Goal: Answer question/provide support

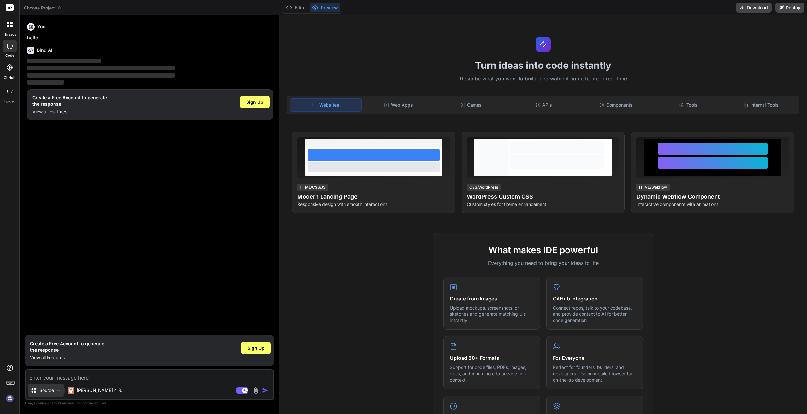
click at [55, 389] on div "Source" at bounding box center [46, 390] width 36 height 13
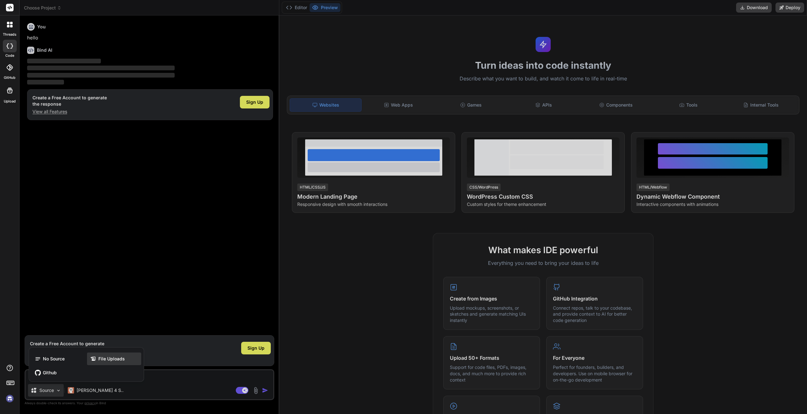
click at [114, 358] on span "File Uploads" at bounding box center [111, 359] width 26 height 6
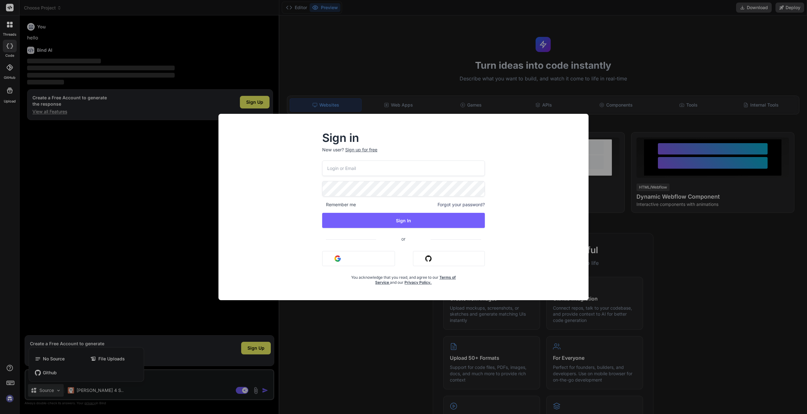
click at [334, 256] on button "Sign in with Google" at bounding box center [358, 258] width 73 height 15
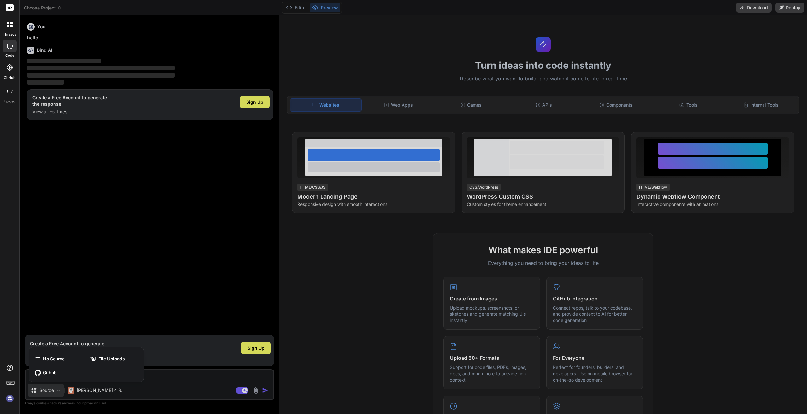
click at [322, 317] on div at bounding box center [403, 207] width 807 height 414
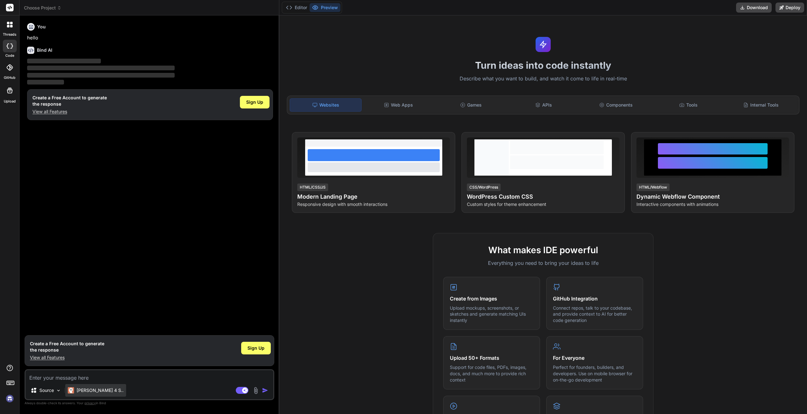
click at [83, 391] on p "[PERSON_NAME] 4 S.." at bounding box center [100, 390] width 47 height 6
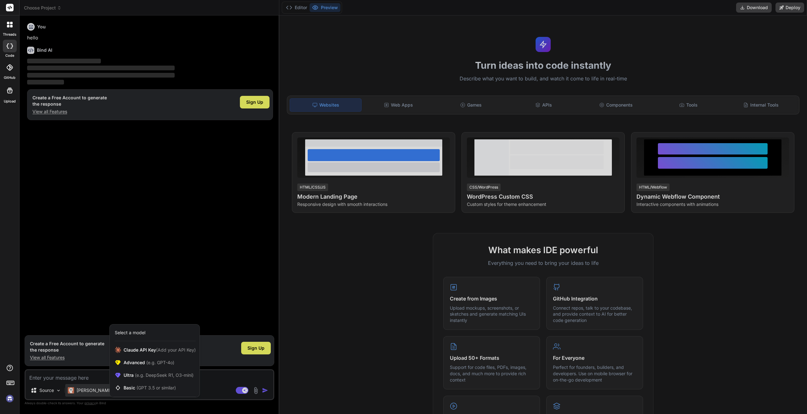
click at [347, 318] on div at bounding box center [403, 207] width 807 height 414
type textarea "x"
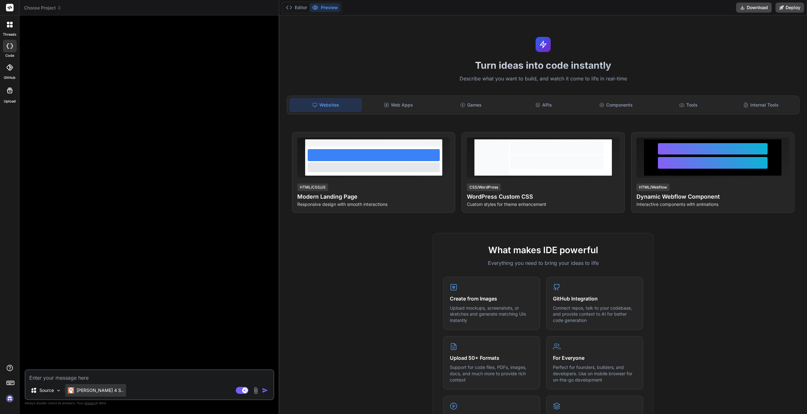
click at [81, 389] on p "[PERSON_NAME] 4 S.." at bounding box center [100, 390] width 47 height 6
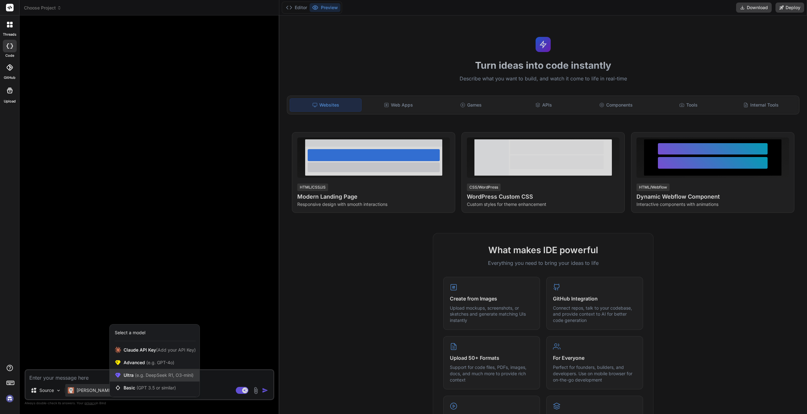
click at [173, 375] on span "(e.g. DeepSeek R1, O3-mini)" at bounding box center [164, 374] width 60 height 5
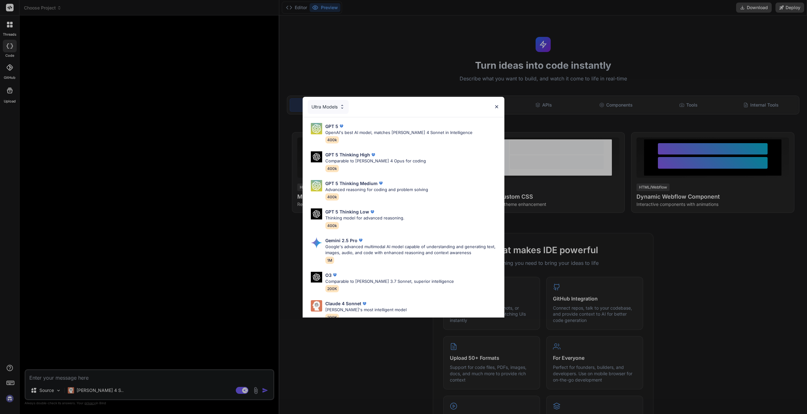
click at [95, 388] on div "Ultra Models GPT 5 OpenAI's best AI model, matches Claude 4 Sonnet in Intellige…" at bounding box center [403, 207] width 807 height 414
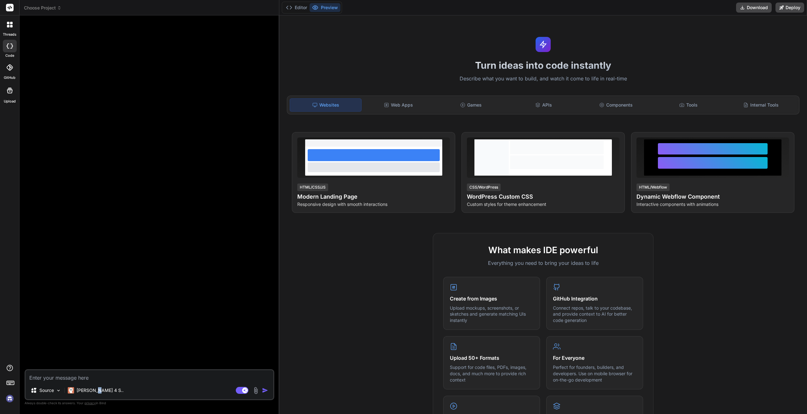
click at [95, 388] on p "[PERSON_NAME] 4 S.." at bounding box center [100, 390] width 47 height 6
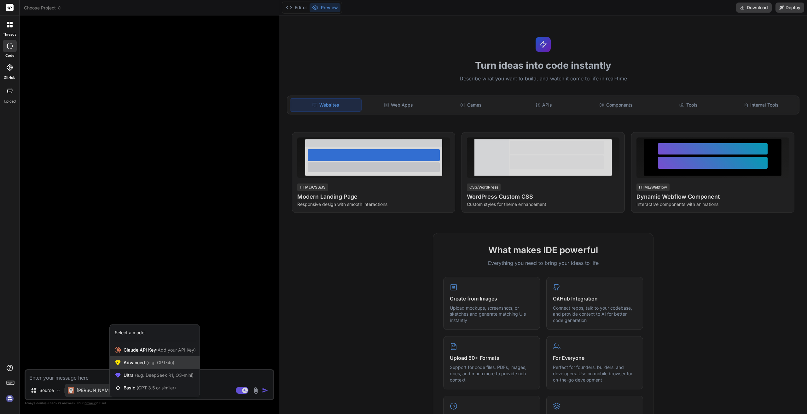
click at [189, 362] on div "Advanced (e.g. GPT-4o)" at bounding box center [155, 362] width 90 height 13
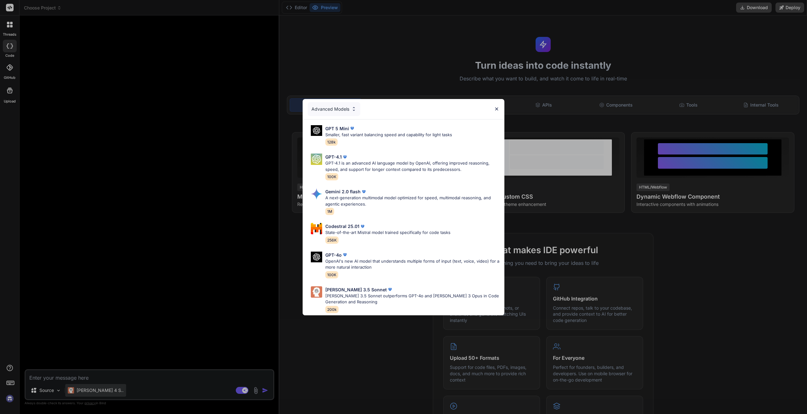
click at [98, 388] on div "Advanced Models GPT 5 Mini Smaller, fast variant balancing speed and capability…" at bounding box center [403, 207] width 807 height 414
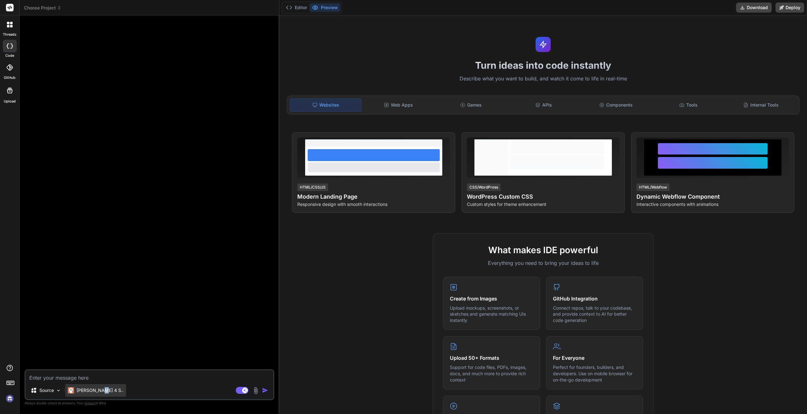
click at [98, 388] on p "[PERSON_NAME] 4 S.." at bounding box center [100, 390] width 47 height 6
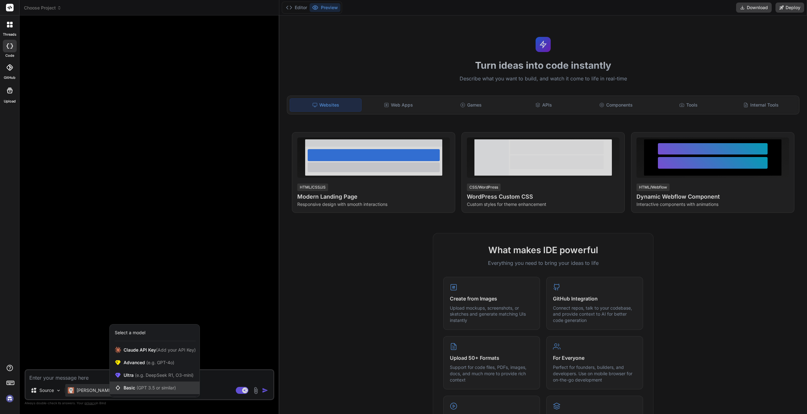
click at [181, 388] on div "Basic (GPT 3.5 or similar)" at bounding box center [155, 387] width 90 height 13
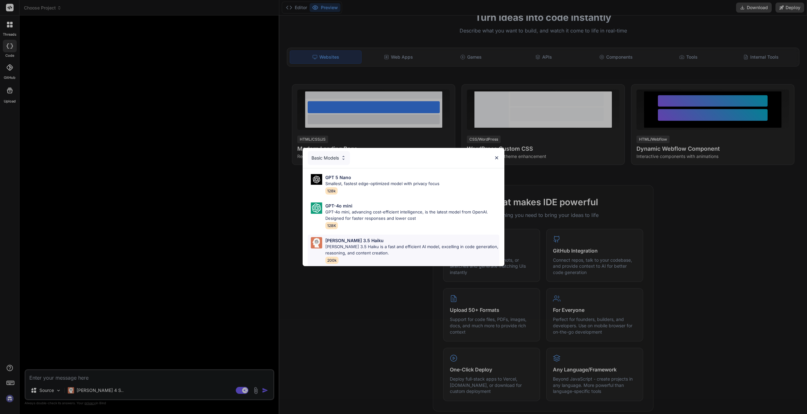
scroll to position [63, 0]
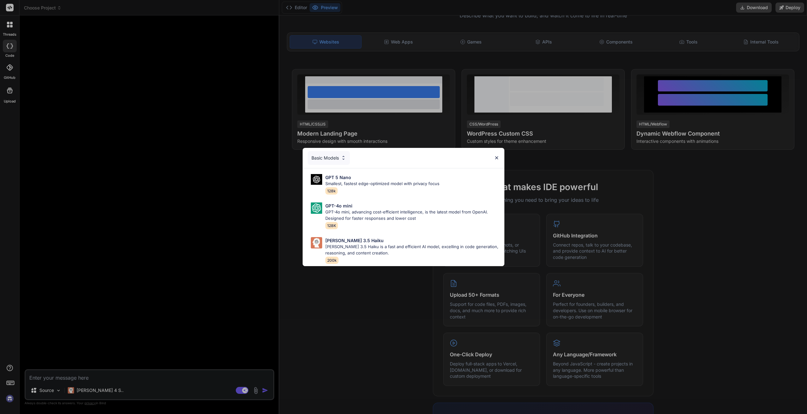
click at [84, 395] on div "Basic Models GPT 5 Nano Smallest, fastest edge-optimized model with privacy foc…" at bounding box center [403, 207] width 807 height 414
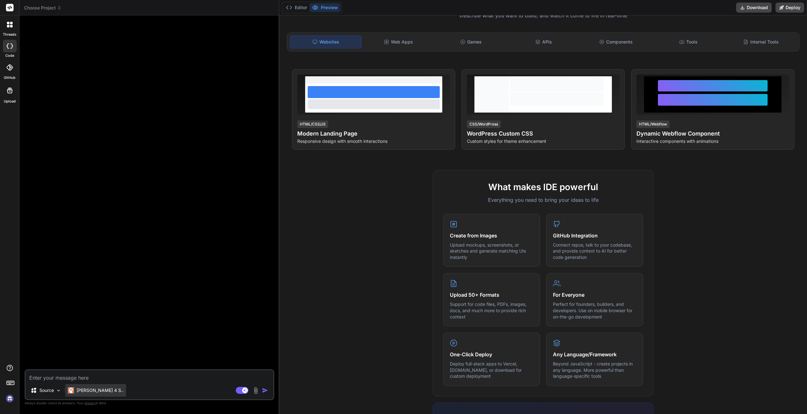
click at [84, 391] on p "[PERSON_NAME] 4 S.." at bounding box center [100, 390] width 47 height 6
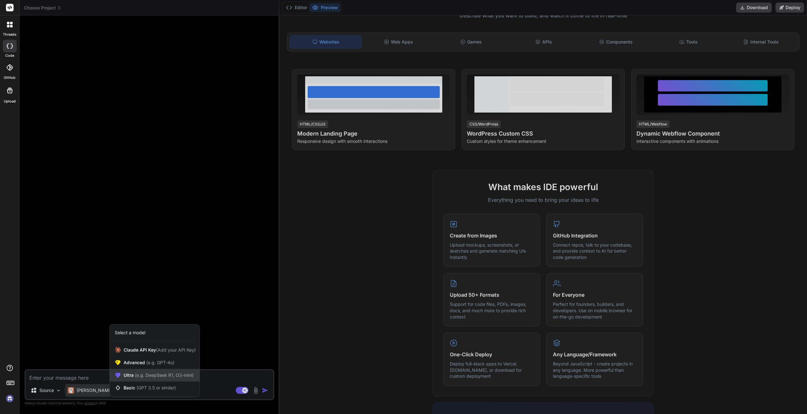
click at [168, 371] on div "Ultra (e.g. DeepSeek R1, O3-mini)" at bounding box center [155, 375] width 90 height 13
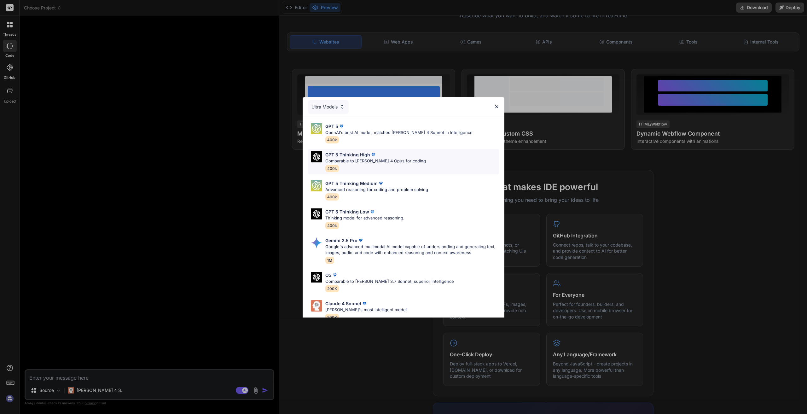
click at [402, 163] on p "Comparable to Claude 4 Opus for coding" at bounding box center [375, 161] width 101 height 6
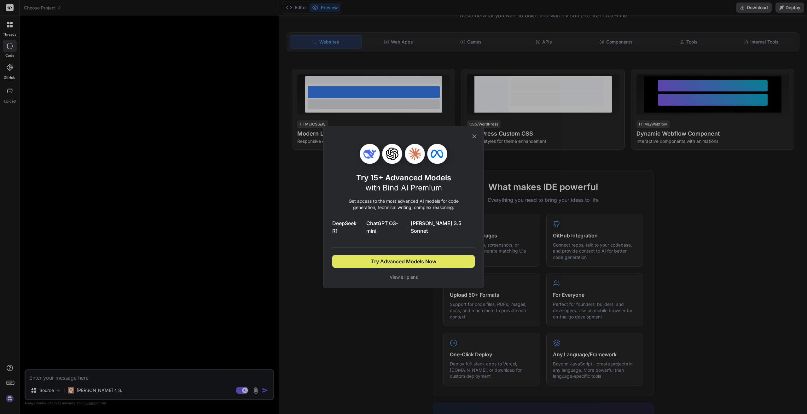
click at [366, 256] on button "Try Advanced Models Now" at bounding box center [403, 261] width 142 height 13
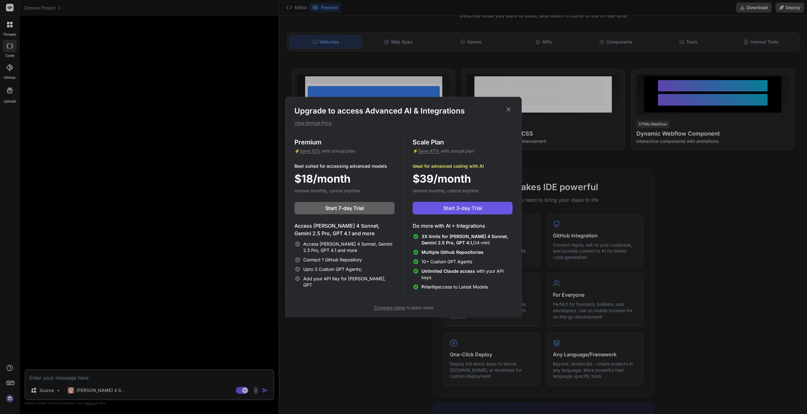
click at [463, 210] on span "Start 3-day Trial" at bounding box center [462, 208] width 39 height 8
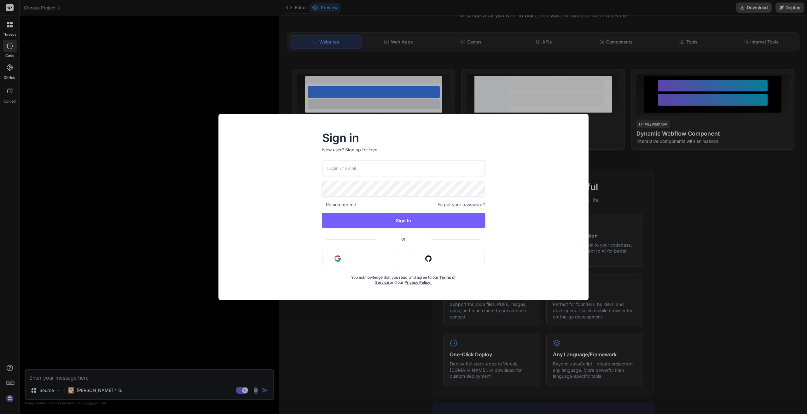
click at [348, 168] on input "email" at bounding box center [403, 167] width 163 height 15
click at [292, 190] on div "Sign in New user? Sign up for free Remember me Forgot your password? Sign In or…" at bounding box center [403, 212] width 360 height 175
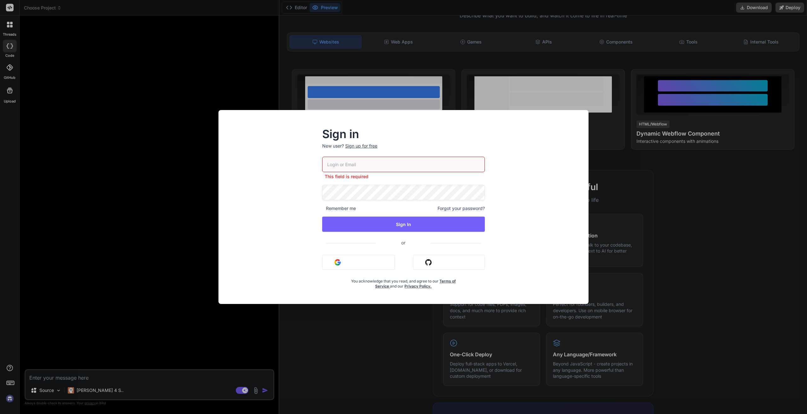
click at [361, 258] on button "Sign in with Google" at bounding box center [358, 262] width 73 height 15
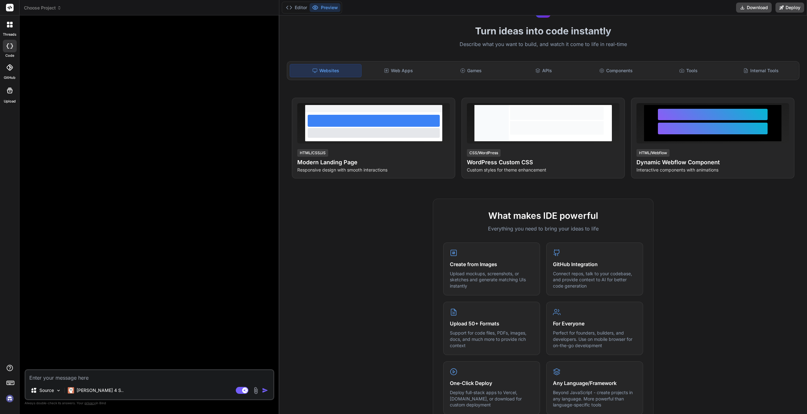
scroll to position [30, 0]
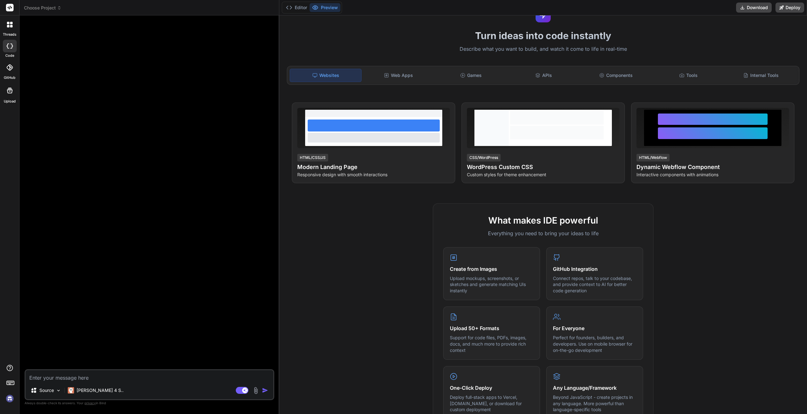
click at [354, 301] on div "What makes IDE powerful Everything you need to bring your ideas to life Create …" at bounding box center [543, 385] width 520 height 364
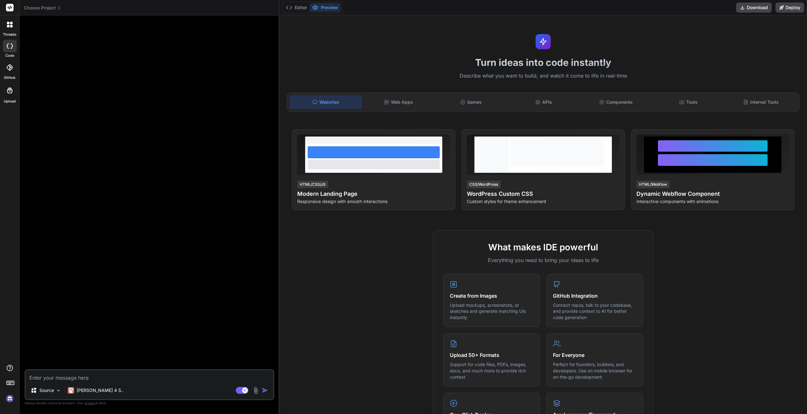
scroll to position [0, 0]
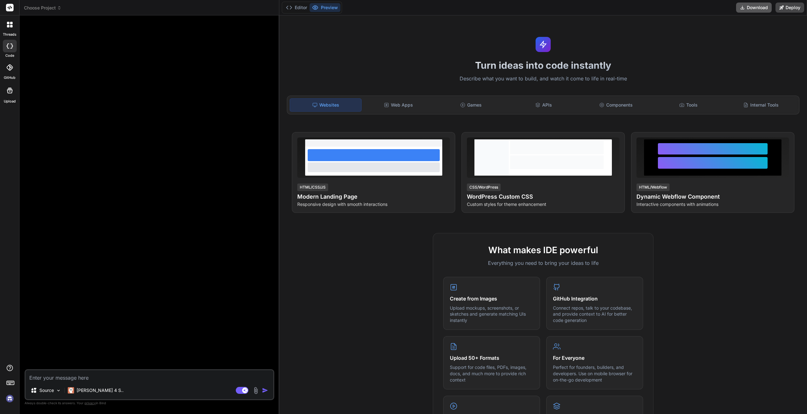
click at [753, 8] on button "Download" at bounding box center [754, 8] width 36 height 10
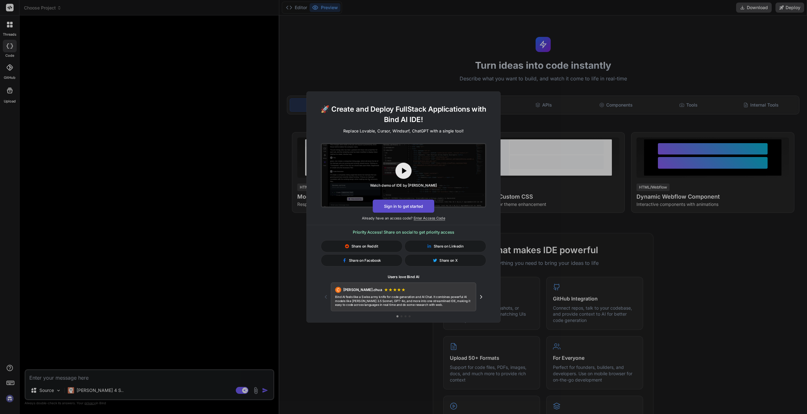
click at [392, 207] on button "Sign in to get started" at bounding box center [403, 206] width 61 height 13
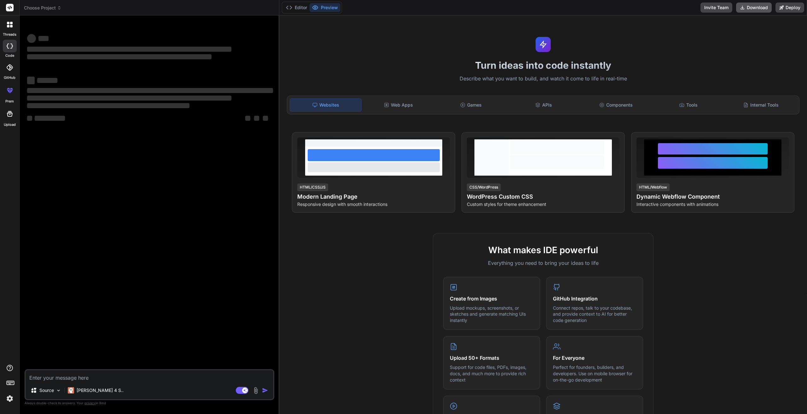
click at [751, 5] on button "Download" at bounding box center [754, 8] width 36 height 10
type textarea "x"
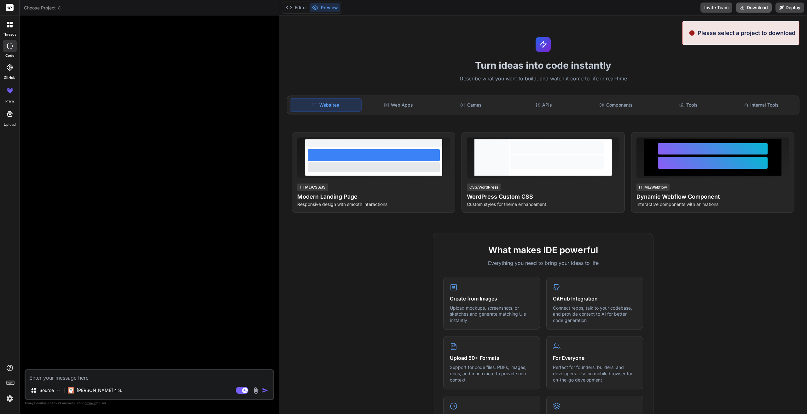
click at [749, 3] on button "Download" at bounding box center [754, 8] width 36 height 10
click at [6, 6] on rect at bounding box center [10, 8] width 8 height 8
click at [341, 330] on div "What makes IDE powerful Everything you need to bring your ideas to life Create …" at bounding box center [543, 415] width 520 height 364
click at [748, 8] on button "Download" at bounding box center [754, 8] width 36 height 10
click at [400, 28] on div "Turn ideas into code instantly Describe what you want to build, and watch it co…" at bounding box center [543, 214] width 528 height 398
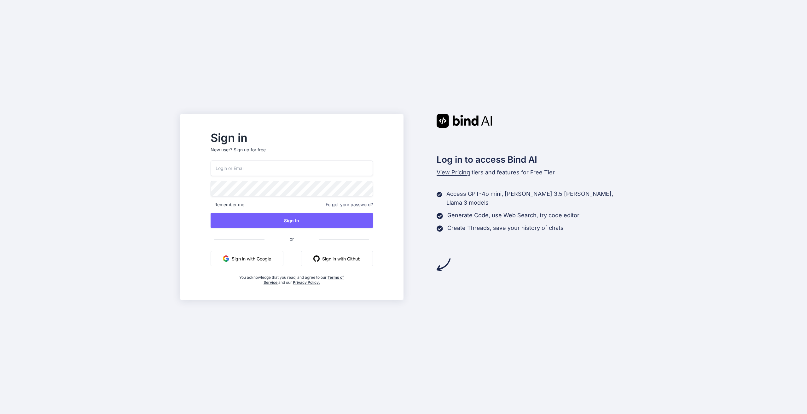
click at [249, 257] on button "Sign in with Google" at bounding box center [247, 258] width 73 height 15
click at [331, 172] on input "email" at bounding box center [292, 167] width 162 height 15
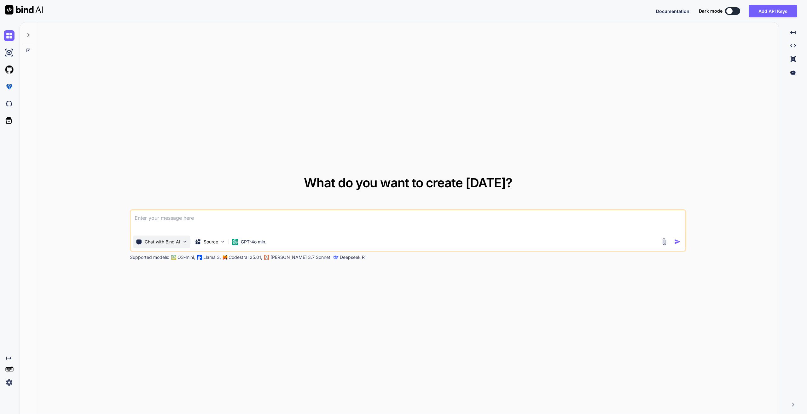
click at [164, 242] on p "Chat with Bind AI" at bounding box center [163, 242] width 36 height 6
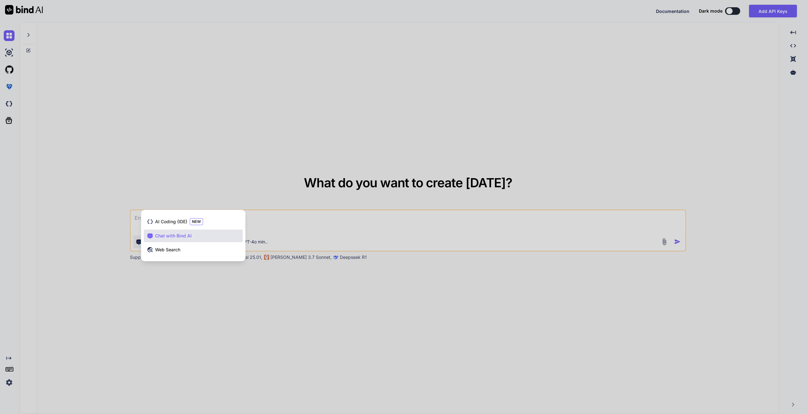
click at [165, 318] on div at bounding box center [403, 207] width 807 height 414
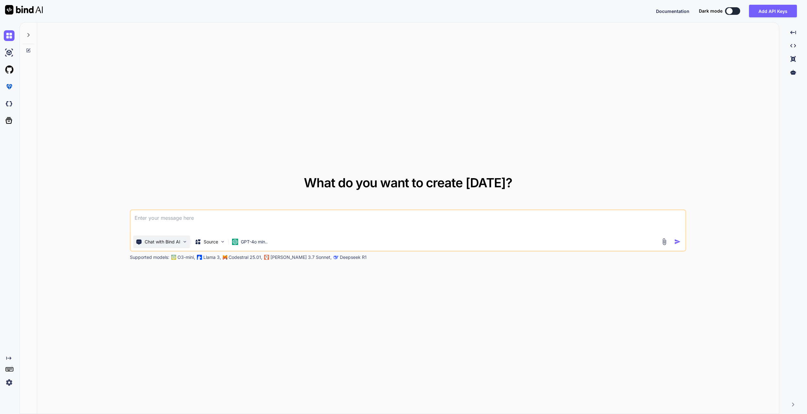
click at [160, 246] on div "Chat with Bind AI" at bounding box center [161, 241] width 57 height 13
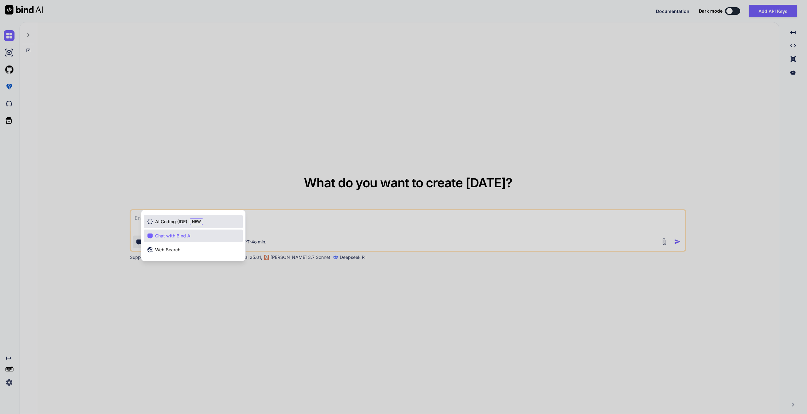
click at [180, 221] on span "AI Coding (IDE)" at bounding box center [171, 221] width 32 height 6
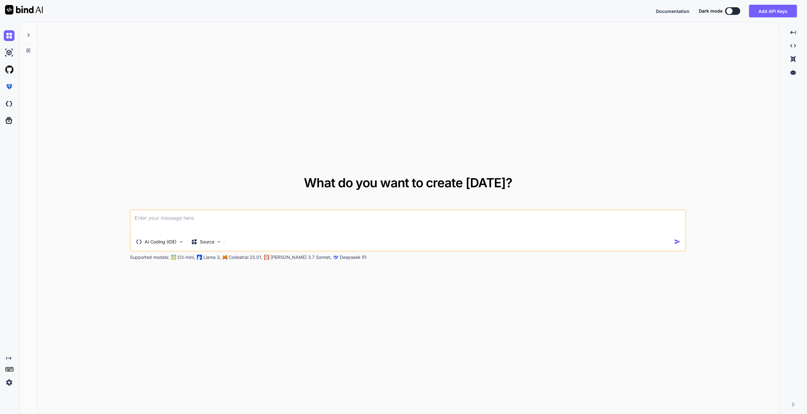
click at [34, 5] on div at bounding box center [21, 11] width 43 height 22
click at [33, 9] on img at bounding box center [24, 9] width 38 height 9
type textarea "x"
click at [5, 123] on icon at bounding box center [8, 120] width 9 height 9
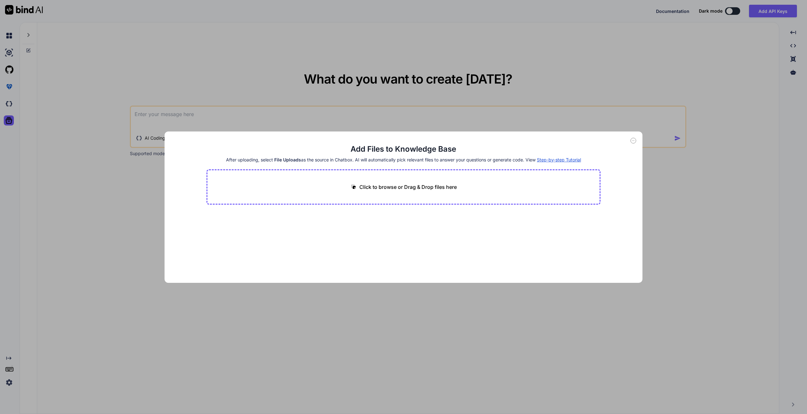
click at [5, 122] on div "Add Files to Knowledge Base After uploading, select File Uploads as the source …" at bounding box center [403, 207] width 807 height 414
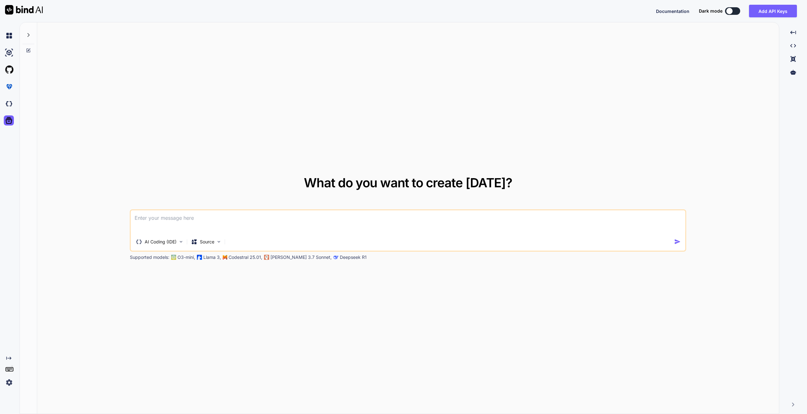
click at [10, 98] on div at bounding box center [10, 103] width 13 height 17
click at [11, 87] on img at bounding box center [9, 86] width 11 height 11
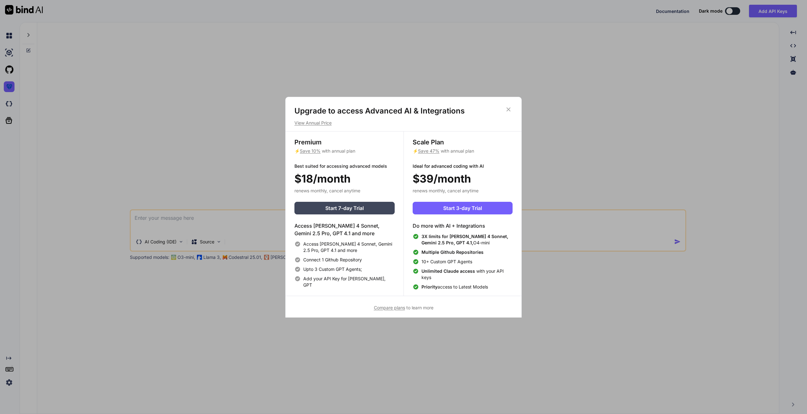
click at [67, 84] on div "Upgrade to access Advanced AI & Integrations View Annual Price Premium ⚡ Save 1…" at bounding box center [403, 207] width 807 height 414
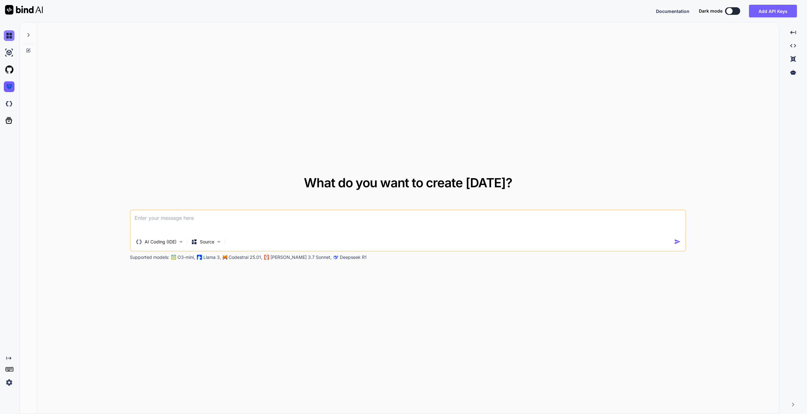
click at [4, 38] on img at bounding box center [9, 35] width 11 height 11
click at [9, 39] on img at bounding box center [9, 35] width 11 height 11
click at [9, 374] on div "Created with Pixso." at bounding box center [8, 372] width 17 height 32
click at [8, 382] on img at bounding box center [9, 382] width 11 height 11
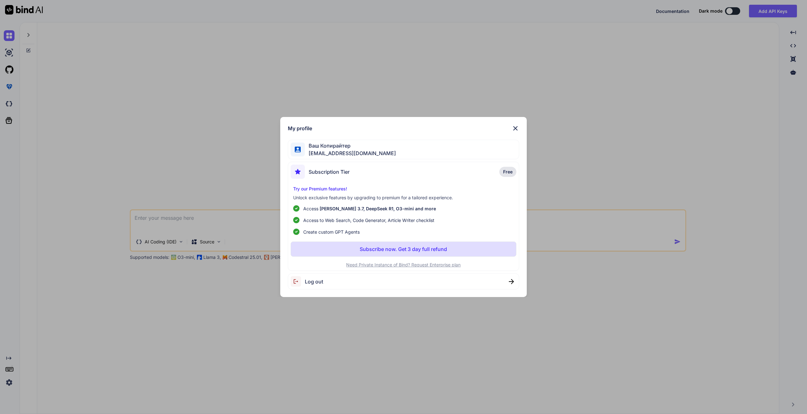
click at [108, 367] on div "My profile Ваш Копирайтер exp.text@gmail.com Subscription Tier Free Try our Pre…" at bounding box center [403, 207] width 807 height 414
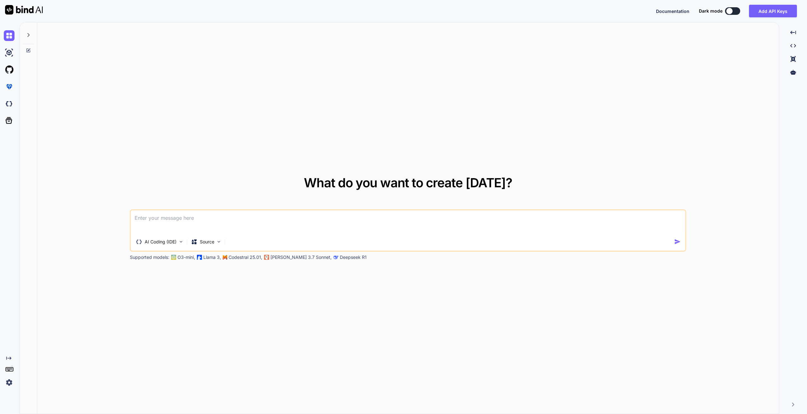
click at [7, 381] on img at bounding box center [9, 382] width 11 height 11
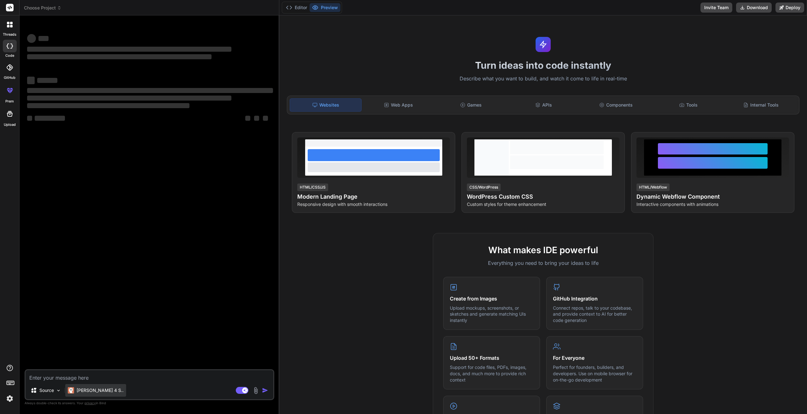
click at [80, 388] on p "[PERSON_NAME] 4 S.." at bounding box center [100, 390] width 47 height 6
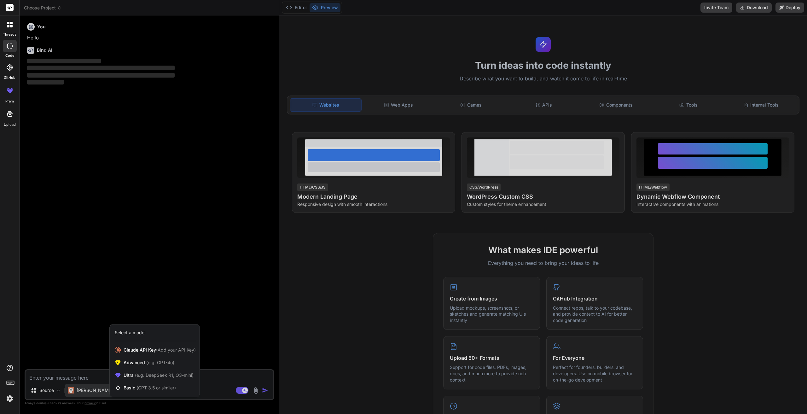
click at [342, 244] on div at bounding box center [403, 207] width 807 height 414
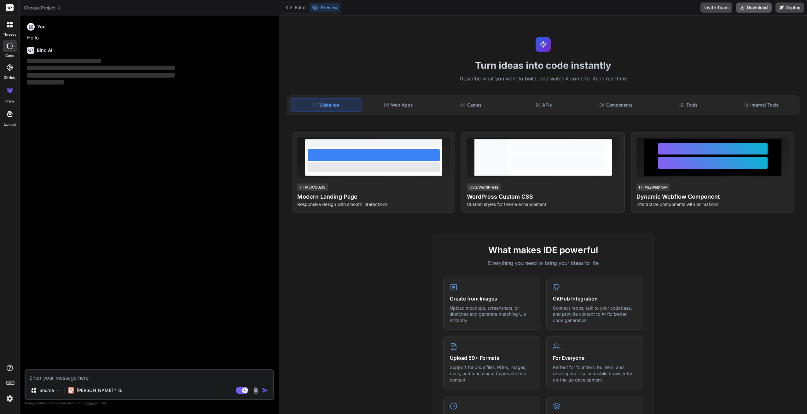
click at [749, 10] on button "Download" at bounding box center [754, 8] width 36 height 10
drag, startPoint x: 616, startPoint y: 40, endPoint x: 576, endPoint y: 54, distance: 43.2
click at [616, 40] on div "Turn ideas into code instantly Describe what you want to build, and watch it co…" at bounding box center [543, 214] width 528 height 398
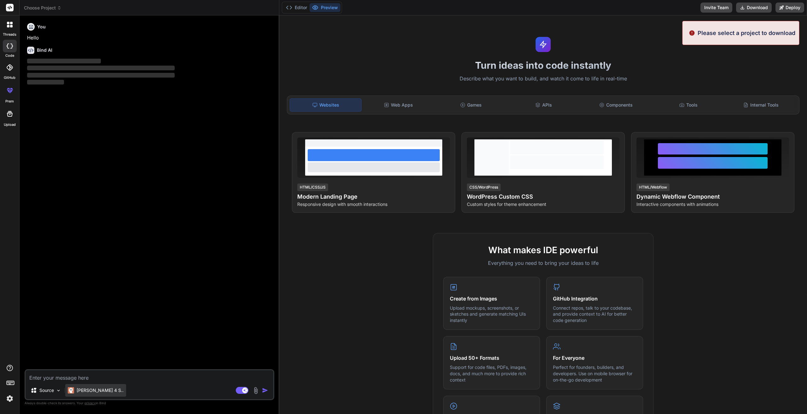
click at [93, 392] on p "[PERSON_NAME] 4 S.." at bounding box center [100, 390] width 47 height 6
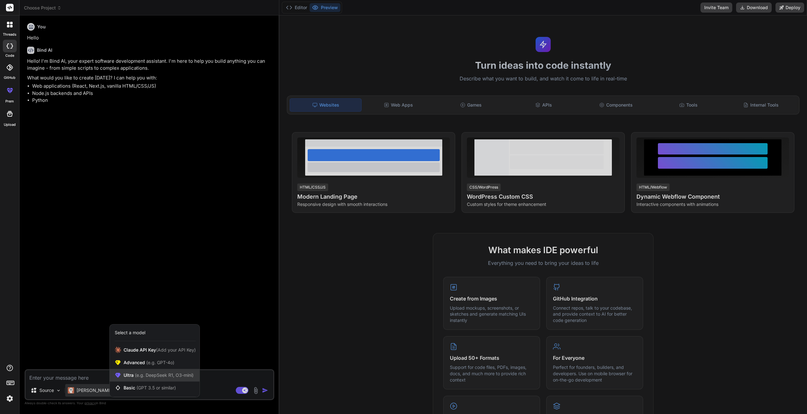
click at [165, 376] on span "(e.g. DeepSeek R1, O3-mini)" at bounding box center [164, 374] width 60 height 5
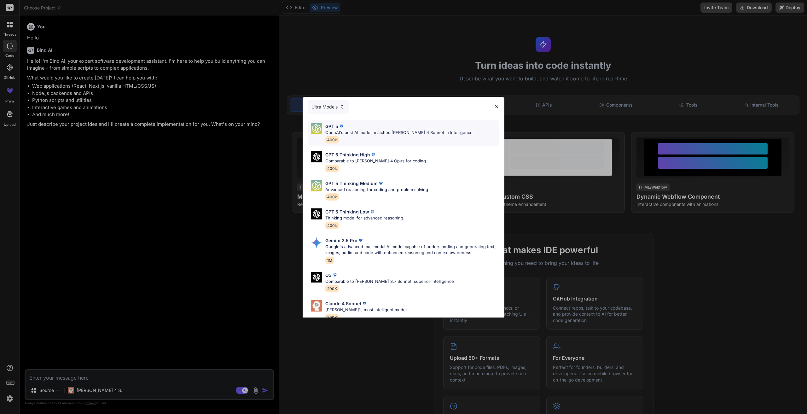
type textarea "x"
click at [395, 136] on div "GPT 5 OpenAI's best AI model, matches Claude 4 Sonnet in Intelligence 400k" at bounding box center [398, 133] width 147 height 20
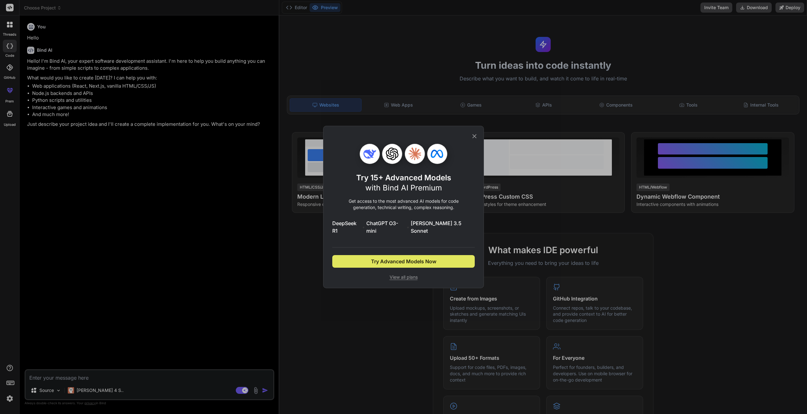
click at [391, 258] on span "Try Advanced Models Now" at bounding box center [403, 262] width 65 height 8
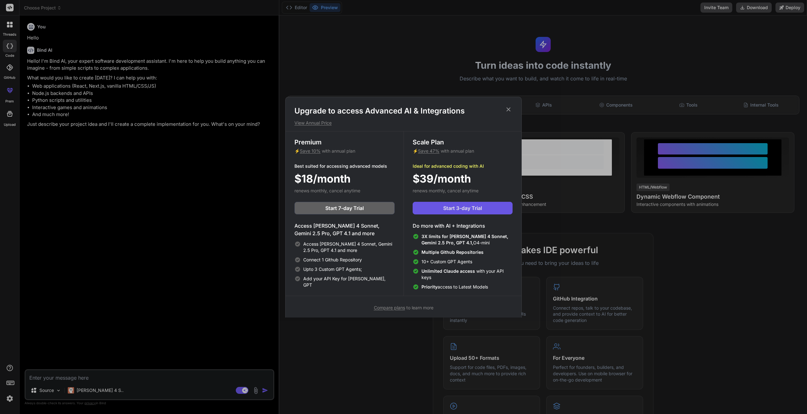
click at [453, 211] on span "Start 3-day Trial" at bounding box center [462, 208] width 39 height 8
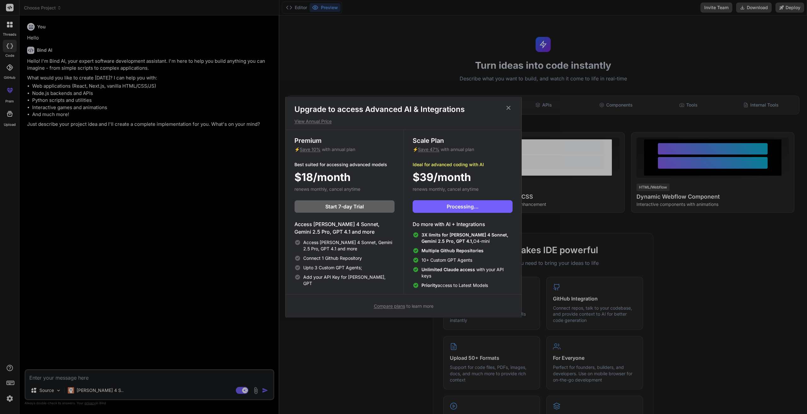
scroll to position [3, 0]
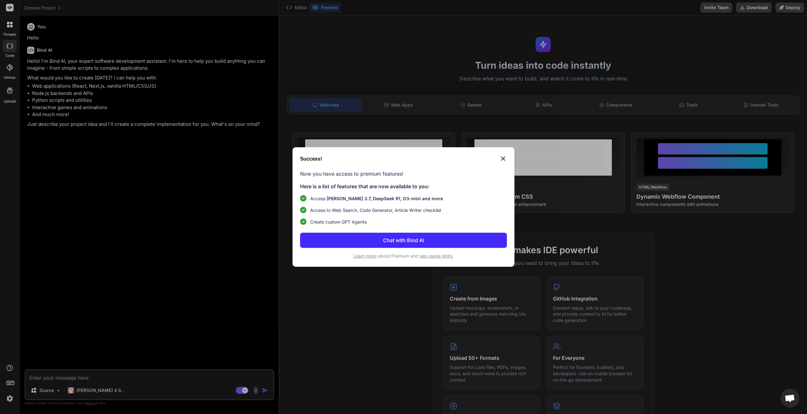
click at [392, 242] on p "Chat with Bind AI" at bounding box center [403, 240] width 41 height 8
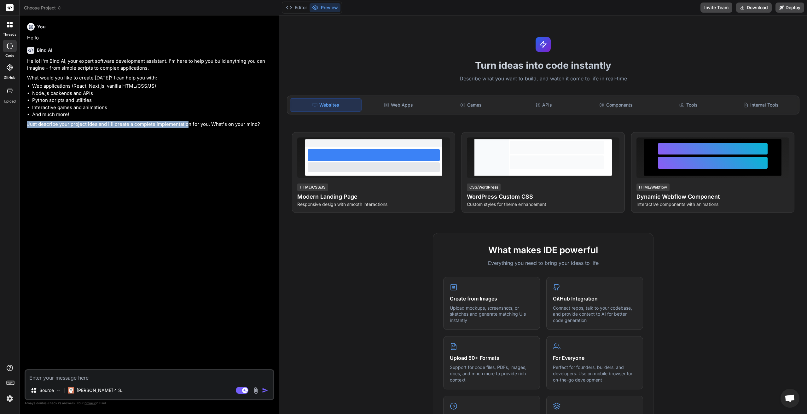
drag, startPoint x: 96, startPoint y: 114, endPoint x: 199, endPoint y: 142, distance: 107.3
click at [195, 142] on div "You Hello Bind AI Hello! I'm Bind AI, your expert software development assistan…" at bounding box center [150, 194] width 248 height 349
click at [199, 142] on div "You Hello Bind AI Hello! I'm Bind AI, your expert software development assistan…" at bounding box center [150, 194] width 248 height 349
click at [48, 389] on p "Source" at bounding box center [46, 390] width 15 height 6
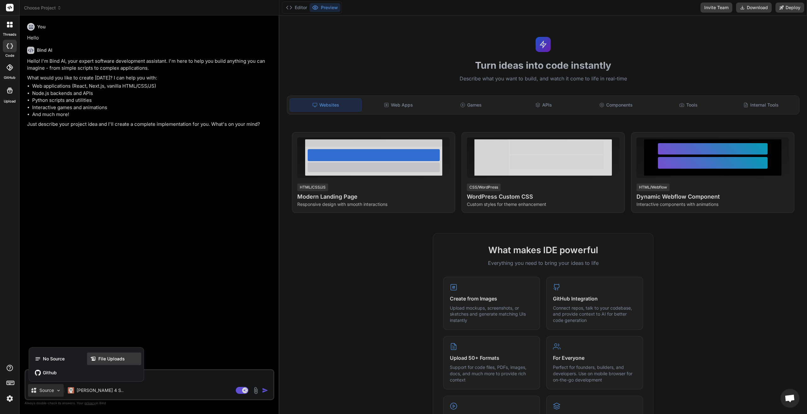
click at [114, 357] on span "File Uploads" at bounding box center [111, 359] width 26 height 6
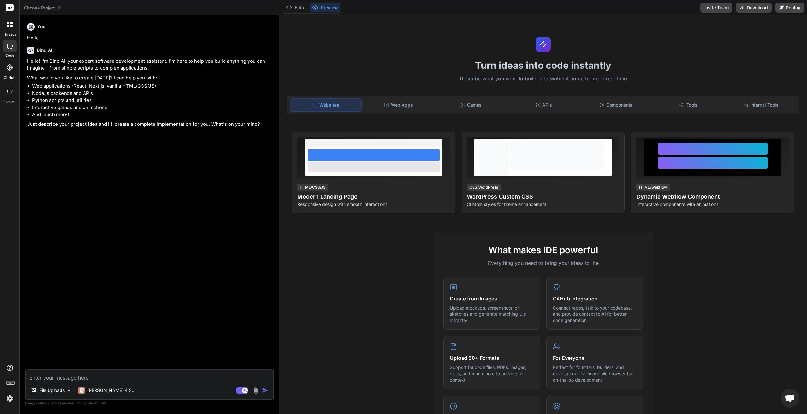
click at [68, 379] on textarea at bounding box center [150, 375] width 248 height 11
click at [256, 389] on img at bounding box center [255, 390] width 7 height 7
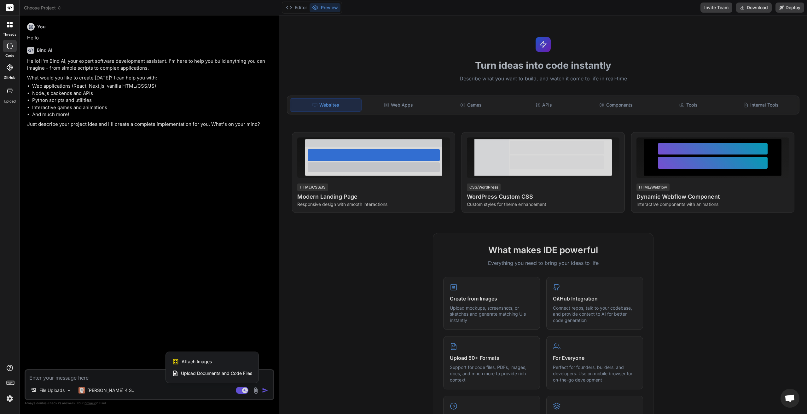
click at [223, 373] on span "Upload Documents and Code Files" at bounding box center [216, 373] width 71 height 6
type textarea "x"
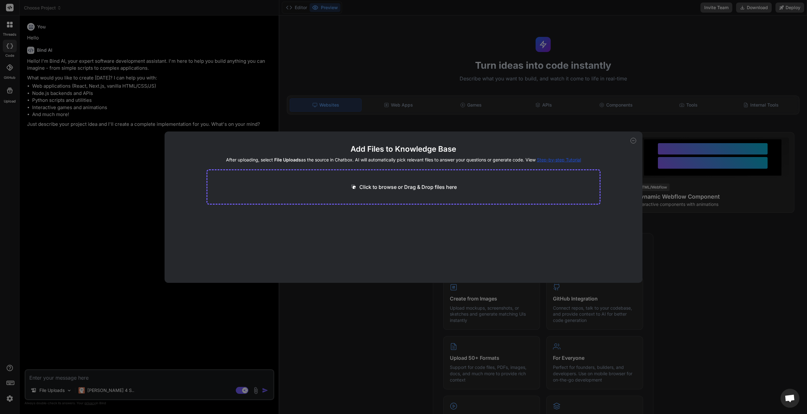
click at [384, 183] on p "Click to browse or Drag & Drop files here" at bounding box center [407, 187] width 97 height 8
type input "C:\fakepath\__init__.py"
click at [589, 261] on button "Finish" at bounding box center [589, 262] width 22 height 13
click at [631, 140] on icon at bounding box center [633, 141] width 6 height 6
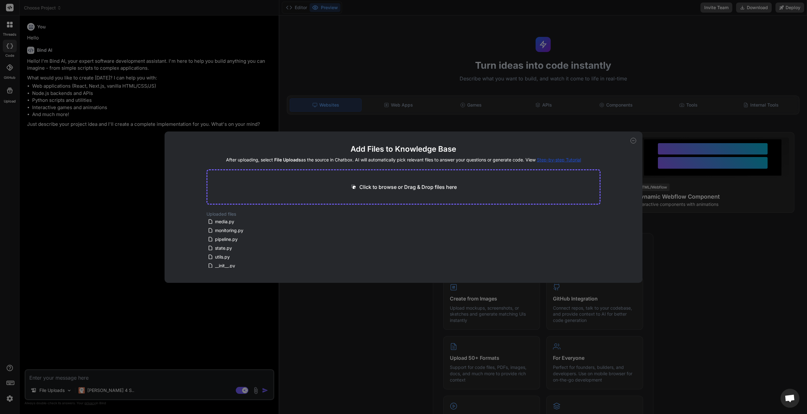
type textarea "x"
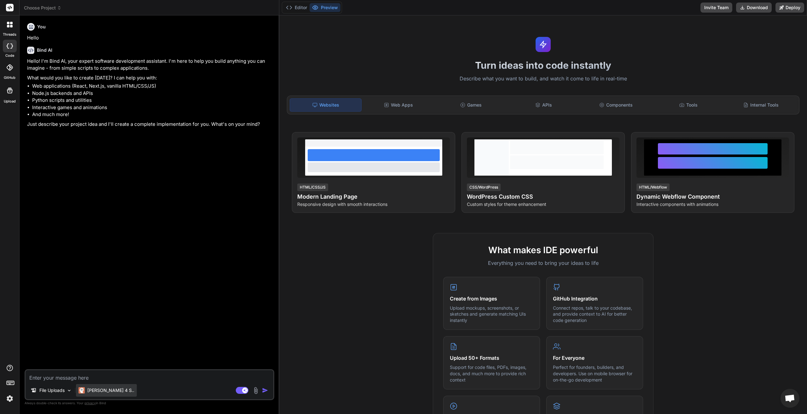
click at [93, 391] on p "Claude 4 S.." at bounding box center [110, 390] width 47 height 6
click at [107, 394] on div "Claude 4 S.." at bounding box center [106, 390] width 61 height 13
click at [102, 391] on p "Claude 4 S.." at bounding box center [110, 390] width 47 height 6
click at [127, 374] on textarea at bounding box center [150, 375] width 248 height 11
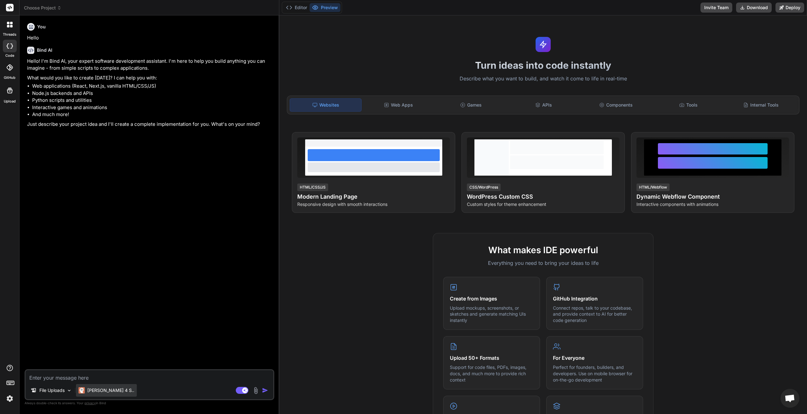
click at [91, 387] on p "Claude 4 S.." at bounding box center [110, 390] width 47 height 6
click at [99, 389] on p "Claude 4 S.." at bounding box center [110, 390] width 47 height 6
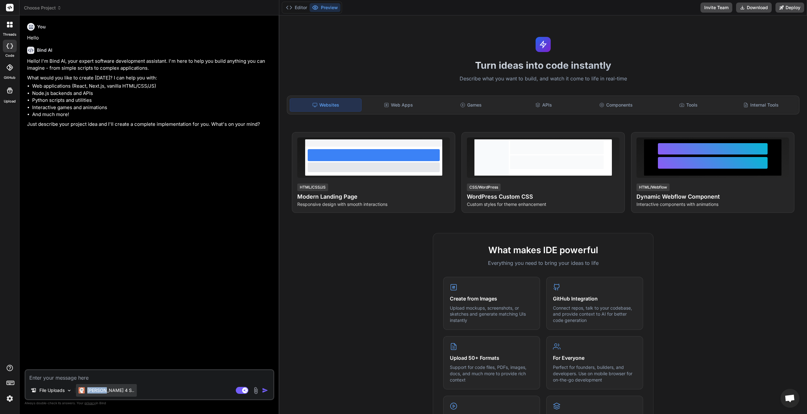
click at [99, 389] on p "Claude 4 S.." at bounding box center [110, 390] width 47 height 6
click at [72, 376] on textarea at bounding box center [150, 375] width 248 height 11
click at [82, 390] on img at bounding box center [81, 390] width 6 height 6
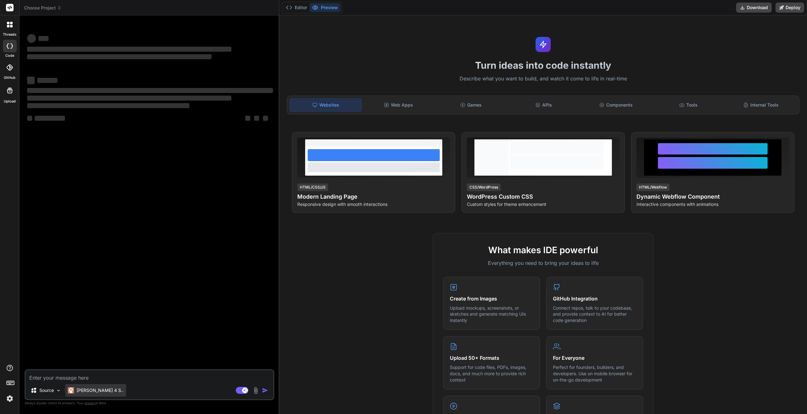
click at [98, 388] on p "[PERSON_NAME] 4 S.." at bounding box center [100, 390] width 47 height 6
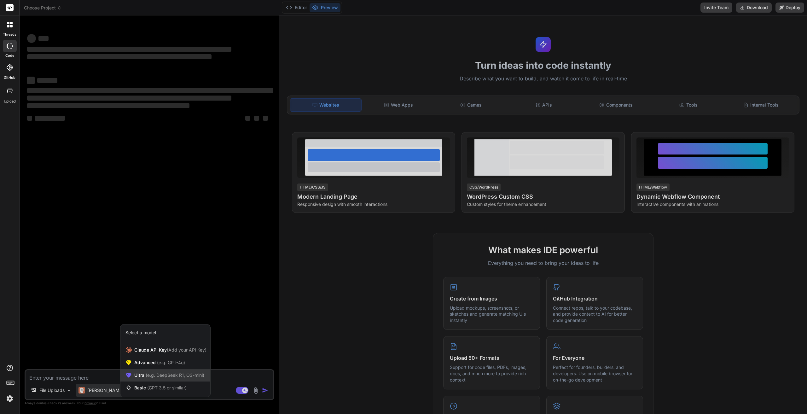
click at [143, 373] on span "Ultra (e.g. DeepSeek R1, O3-mini)" at bounding box center [169, 375] width 70 height 6
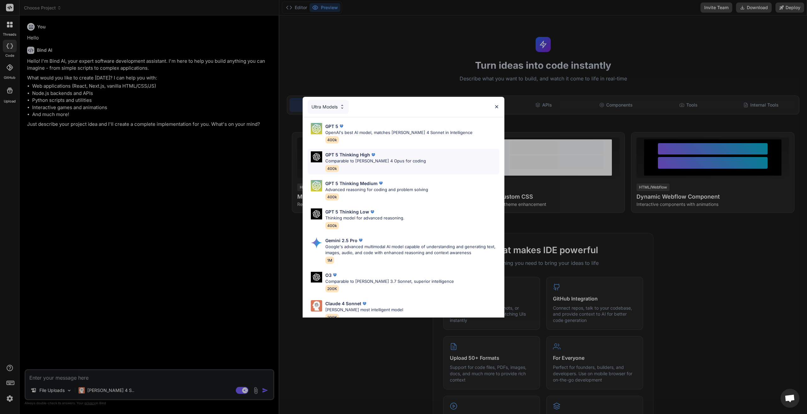
click at [408, 157] on div "GPT 5 Thinking High Comparable to Claude 4 Opus for coding 400k" at bounding box center [404, 162] width 192 height 26
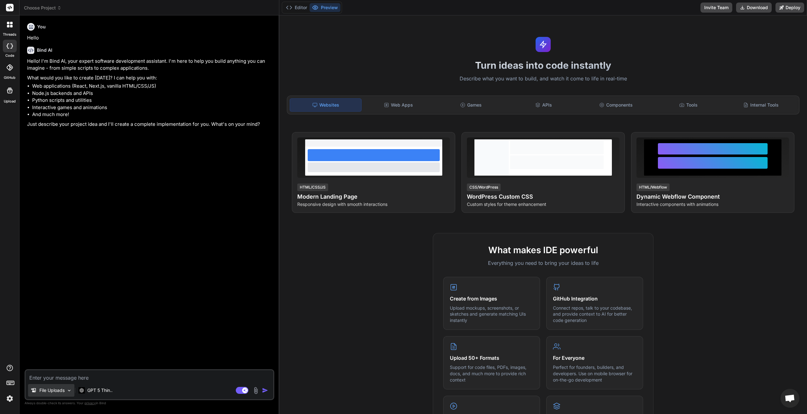
click at [64, 393] on div "File Uploads" at bounding box center [51, 390] width 46 height 13
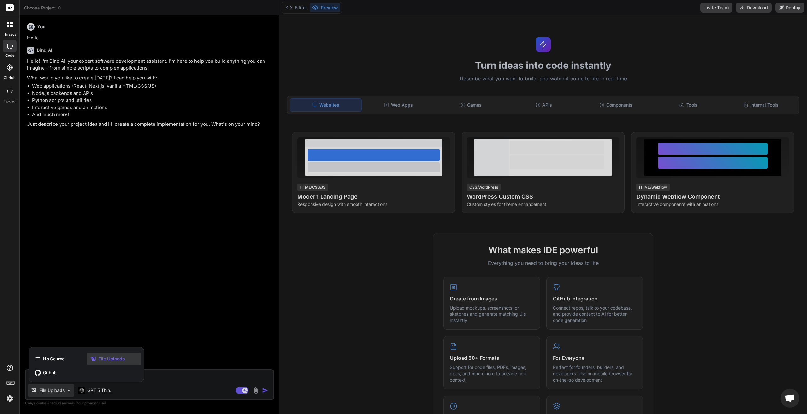
click at [120, 356] on span "File Uploads" at bounding box center [111, 359] width 26 height 6
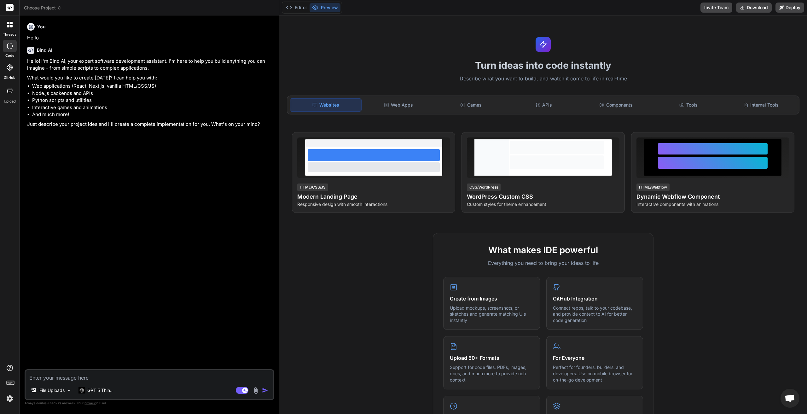
click at [113, 380] on textarea at bounding box center [150, 375] width 248 height 11
type textarea "x"
type textarea "С"
type textarea "x"
type textarea "Ск"
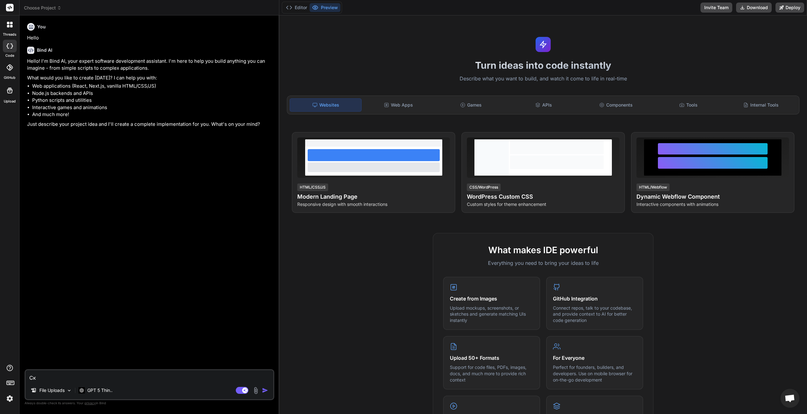
type textarea "x"
type textarea "Скаж"
type textarea "x"
type textarea "Скажи"
type textarea "x"
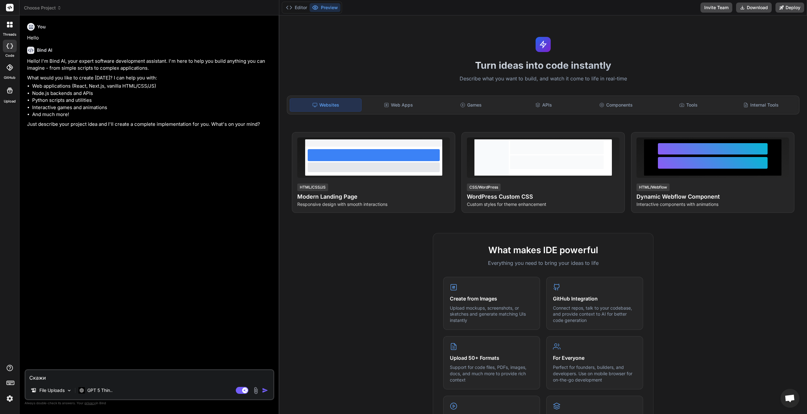
type textarea "Скажи,"
type textarea "x"
type textarea "Скажи,"
type textarea "x"
type textarea "Скажи, п"
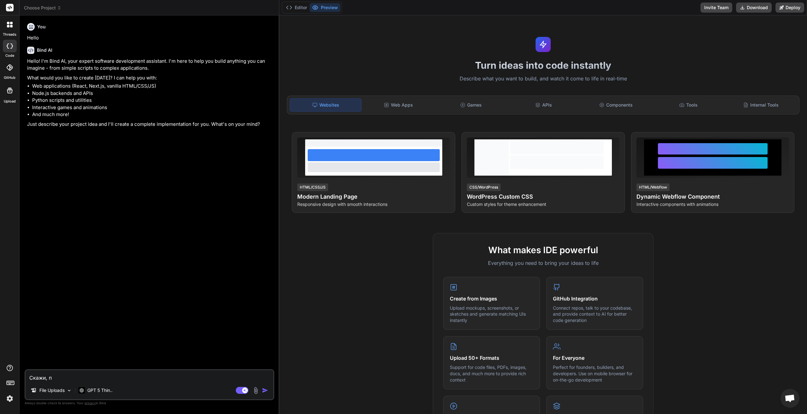
type textarea "x"
type textarea "Скажи, по"
type textarea "x"
type textarea "Скажи, поч"
type textarea "x"
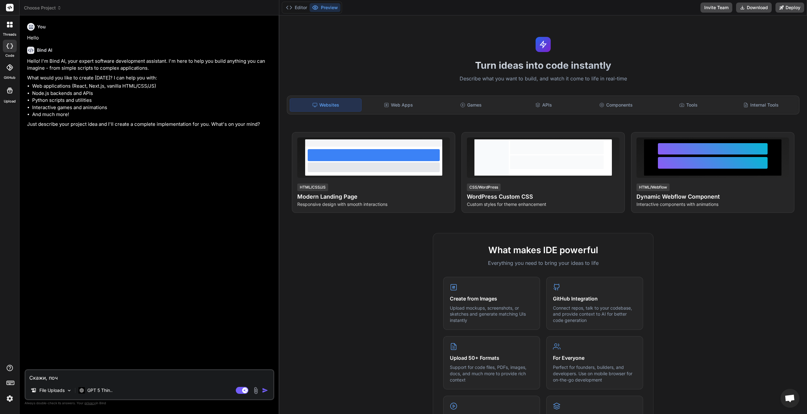
type textarea "Скажи, поче"
type textarea "x"
type textarea "Скажи, почем"
type textarea "x"
type textarea "Скажи, почему"
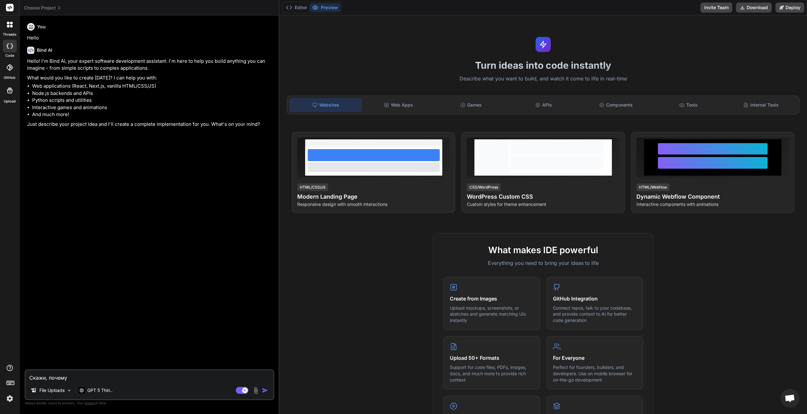
type textarea "x"
type textarea "Скажи, почему с"
type textarea "x"
type textarea "Скажи, почему се"
type textarea "x"
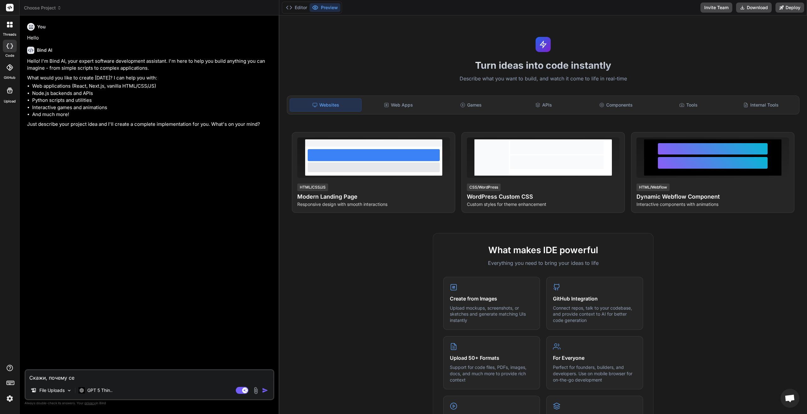
type textarea "Скажи, почему сей"
type textarea "x"
type textarea "Скажи, почему сейч"
type textarea "x"
type textarea "Скажи, почему сейча"
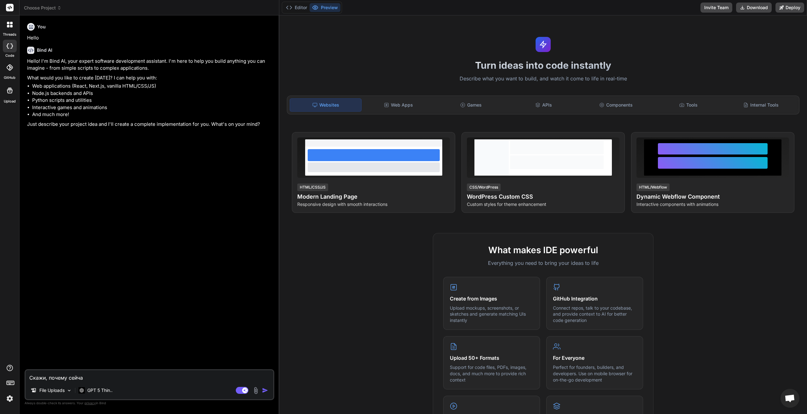
type textarea "x"
type textarea "Скажи, почему сейчас"
type textarea "x"
type textarea "Скажи, почему сейчас"
type textarea "x"
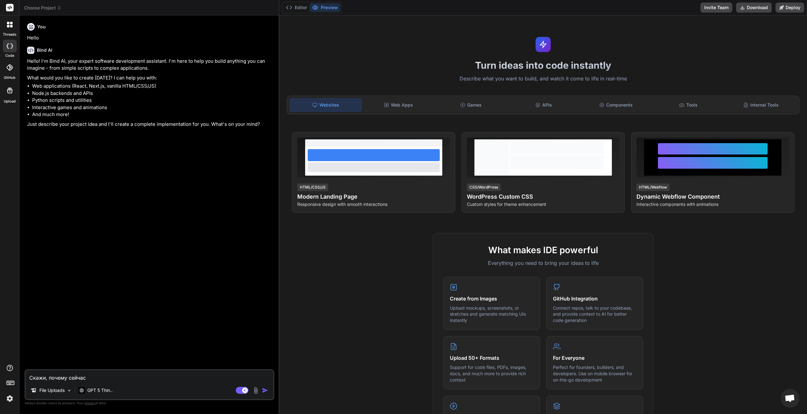
type textarea "Скажи, почему сейчас н"
type textarea "x"
type textarea "Скажи, почему сейчас не"
type textarea "x"
type textarea "Скажи, почему сейчас не"
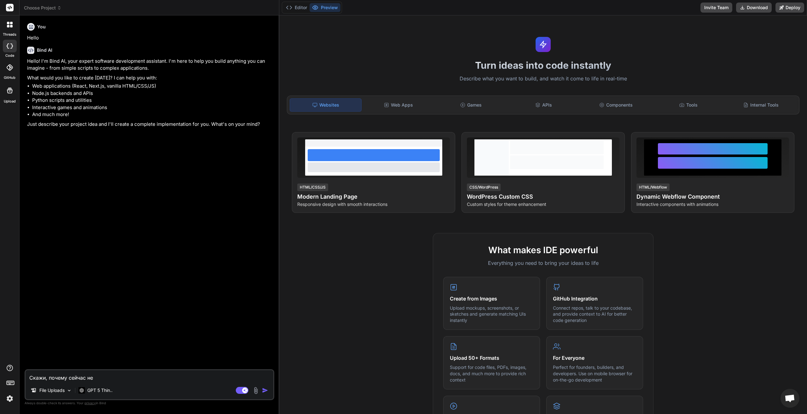
type textarea "x"
type textarea "Скажи, почему сейчас не р"
type textarea "x"
type textarea "Скажи, почему сейчас не ра"
type textarea "x"
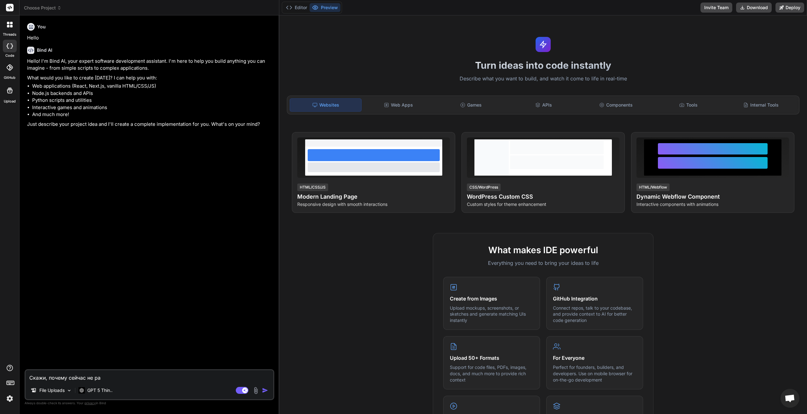
type textarea "Скажи, почему сейчас не раб"
type textarea "x"
type textarea "Скажи, почему сейчас не рабо"
type textarea "x"
type textarea "Скажи, почему сейчас не работ"
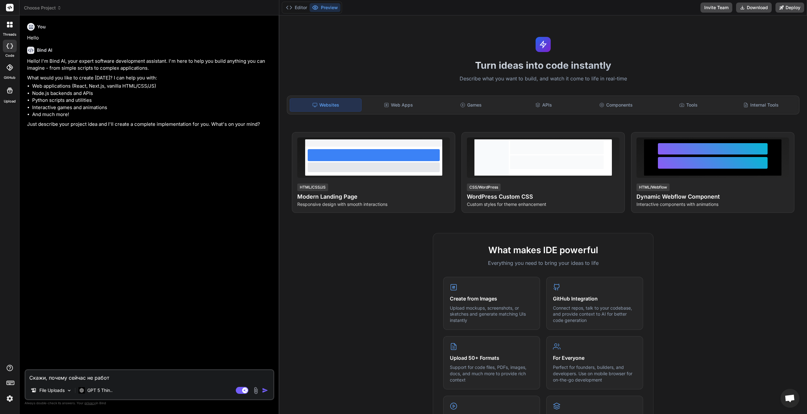
type textarea "x"
type textarea "Скажи, почему сейчас не работа"
type textarea "x"
type textarea "Скажи, почему сейчас не работае"
type textarea "x"
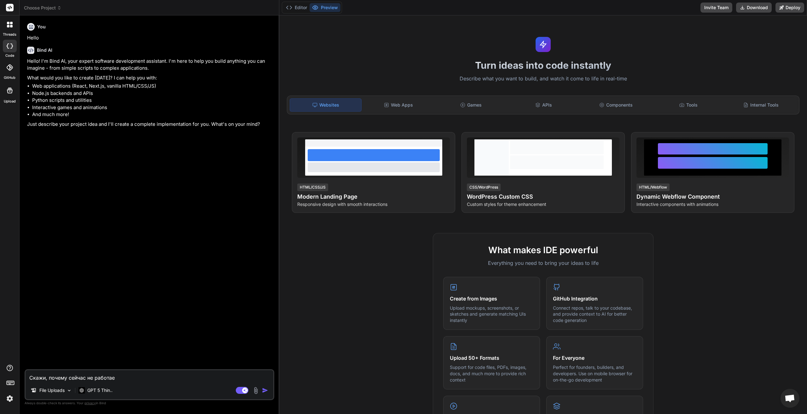
type textarea "Скажи, почему сейчас не работает"
type textarea "x"
type textarea "Скажи, почему сейчас не работает"
type textarea "x"
type textarea "Скажи, почему сейчас не работает н"
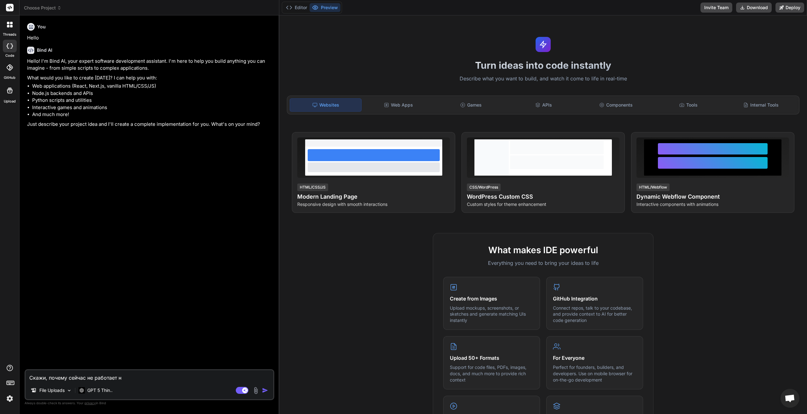
type textarea "x"
type textarea "Скажи, почему сейчас не работает но"
type textarea "x"
type textarea "Скажи, почему сейчас не работает нор"
type textarea "x"
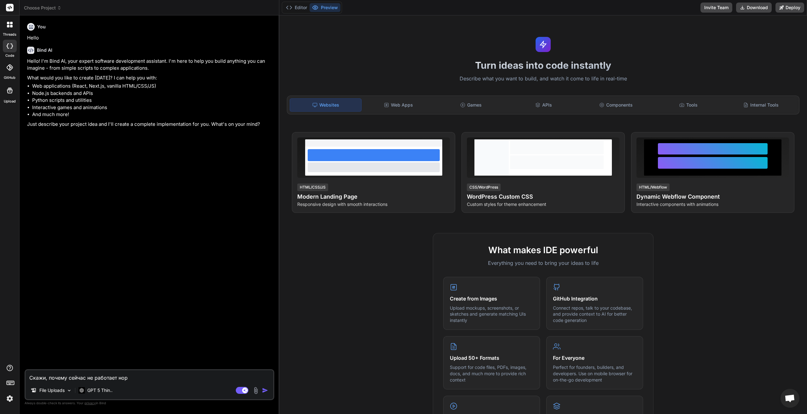
type textarea "Скажи, почему сейчас не работает норм"
type textarea "x"
type textarea "Скажи, почему сейчас не работает норма"
type textarea "x"
type textarea "Скажи, почему сейчас не работает нормал"
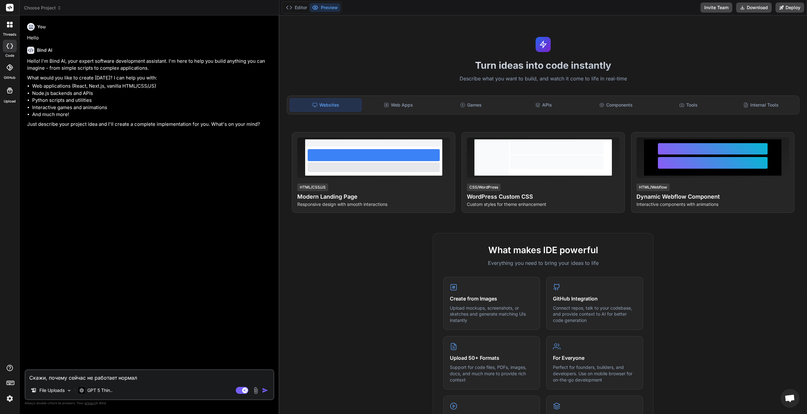
type textarea "x"
type textarea "Скажи, почему сейчас не работает нормаль"
type textarea "x"
type textarea "Скажи, почему сейчас не работает нормальн"
type textarea "x"
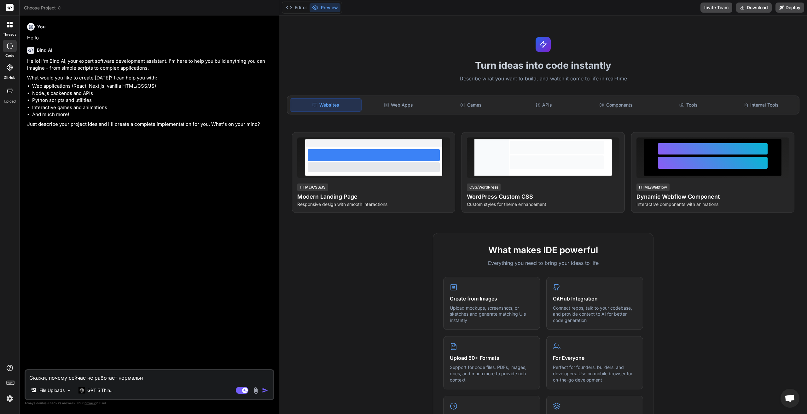
type textarea "Скажи, почему сейчас не работает нормально"
type textarea "x"
type textarea "Скажи, почему сейчас не работает нормально"
type textarea "x"
type textarea "Скажи, почему сейчас не работает нормально о"
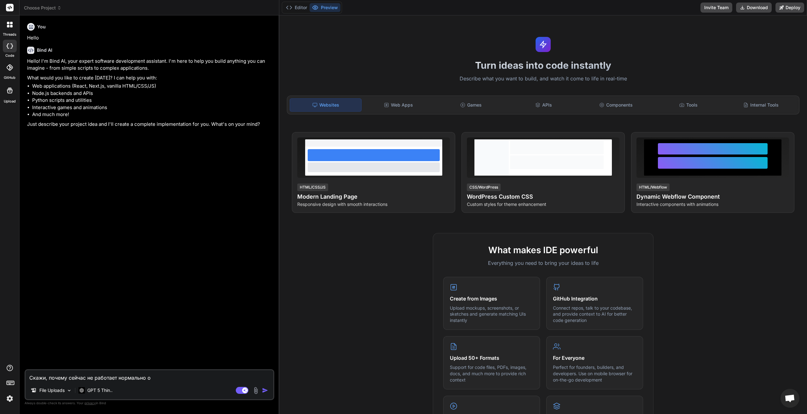
type textarea "x"
type textarea "Скажи, почему сейчас не работает нормально об"
type textarea "x"
type textarea "Скажи, почему сейчас не работает нормально обр"
type textarea "x"
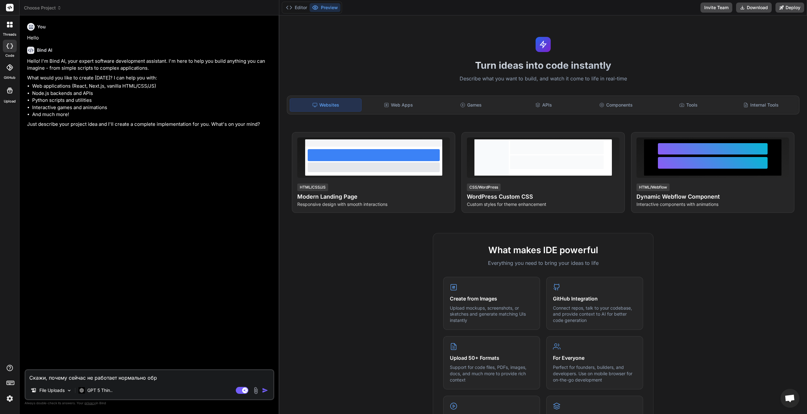
type textarea "Скажи, почему сейчас не работает нормально обра"
type textarea "x"
type textarea "Скажи, почему сейчас не работает нормально обраб"
type textarea "x"
type textarea "Скажи, почему сейчас не работает нормально обрабо"
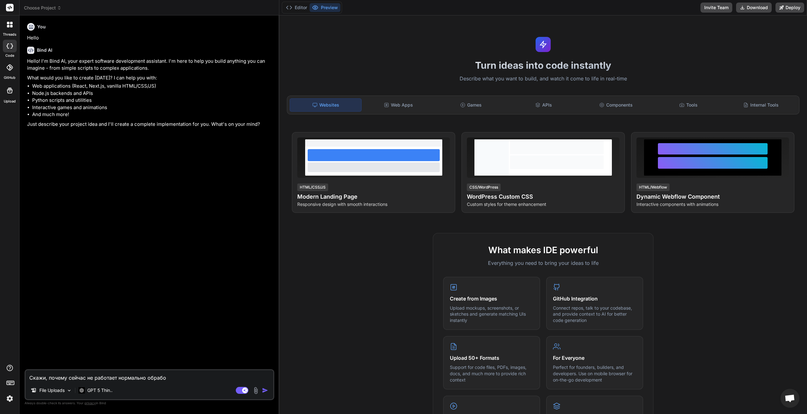
type textarea "x"
type textarea "Скажи, почему сейчас не работает нормально обработ"
type textarea "x"
type textarea "Скажи, почему сейчас не работает нормально обработк"
type textarea "x"
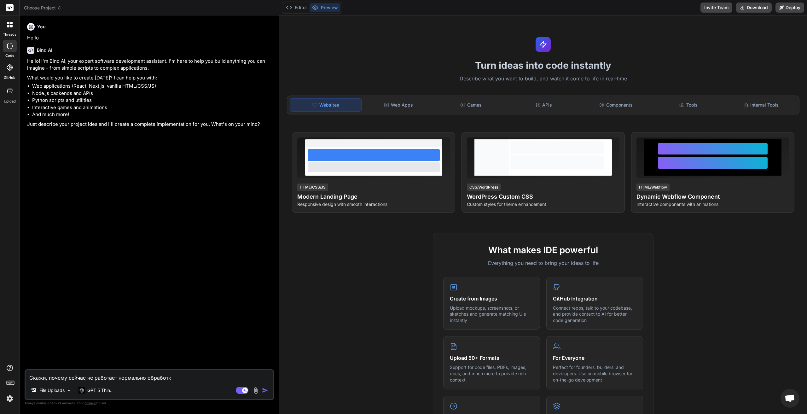
type textarea "Скажи, почему сейчас не работает нормально обработка"
type textarea "x"
type textarea "Скажи, почему сейчас не работает нормально обработка"
type textarea "x"
type textarea "Скажи, почему сейчас не работает нормально обработка н"
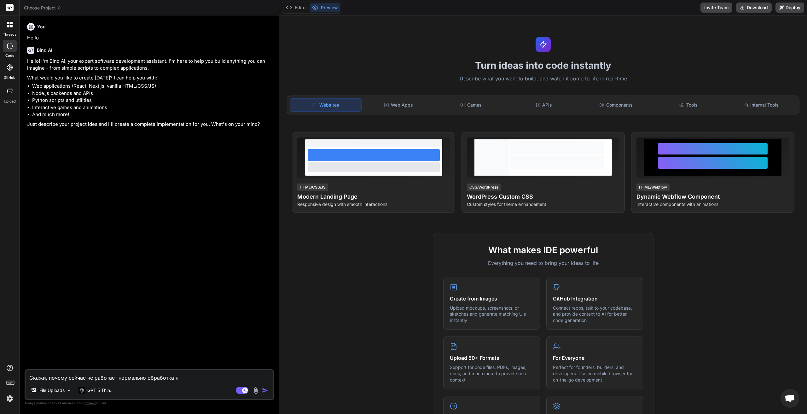
type textarea "x"
type textarea "Скажи, почему сейчас не работает нормально обработка на"
type textarea "x"
type textarea "Скажи, почему сейчас не работает нормально обработка на"
type textarea "x"
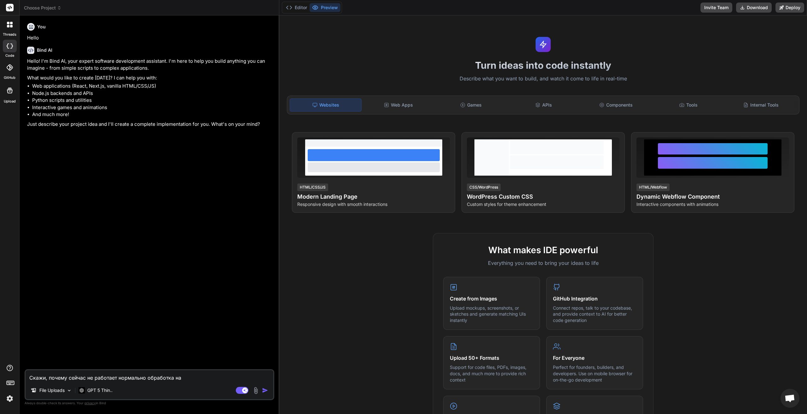
type textarea "Скажи, почему сейчас не работает нормально обработка на П"
type textarea "x"
type textarea "Скажи, почему сейчас не работает нормально обработка на"
type textarea "x"
type textarea "Скажи, почему сейчас не работает нормально обработка на G"
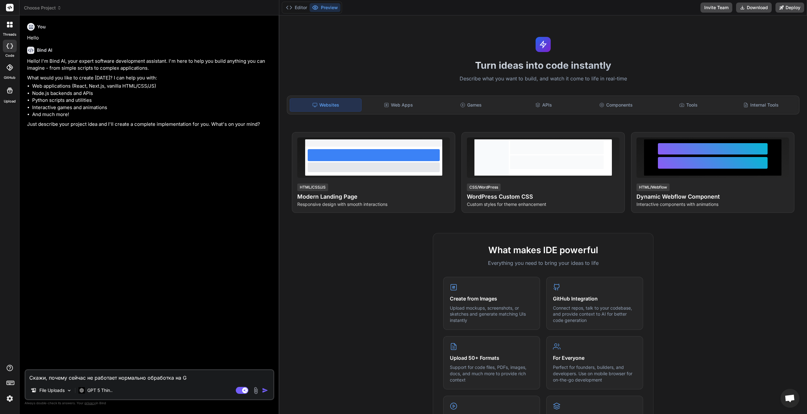
type textarea "x"
type textarea "Скажи, почему сейчас не работает нормально обработка на GP"
type textarea "x"
type textarea "Скажи, почему сейчас не работает нормально обработка на GPU"
type textarea "x"
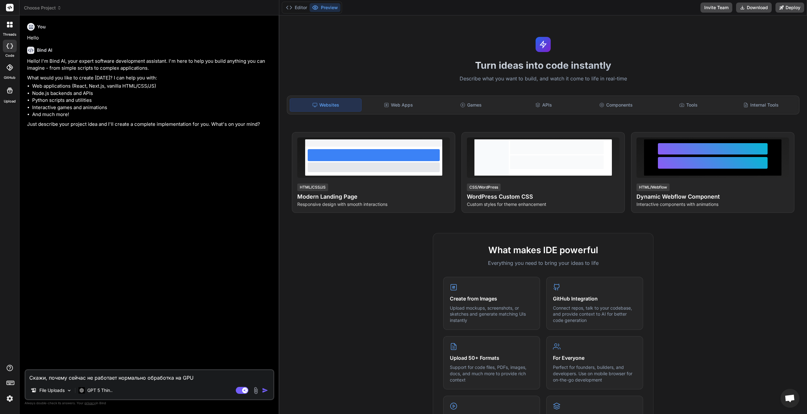
type textarea "Скажи, почему сейчас не работает нормально обработка на GPU?"
type textarea "x"
type textarea "Скажи, почему сейчас не работает нормально обработка на GPU?"
type textarea "x"
type textarea "Скажи, почему сейчас не работает нормально обработка на GPU? П"
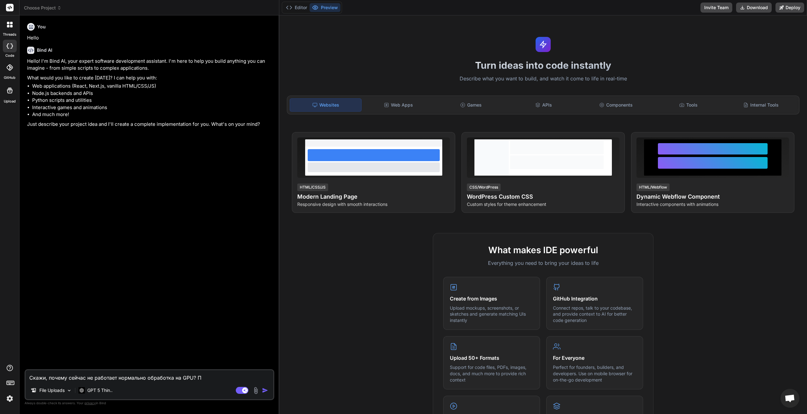
type textarea "x"
type textarea "Скажи, почему сейчас не работает нормально обработка на GPU? Пр"
type textarea "x"
type textarea "Скажи, почему сейчас не работает нормально обработка на GPU? При"
type textarea "x"
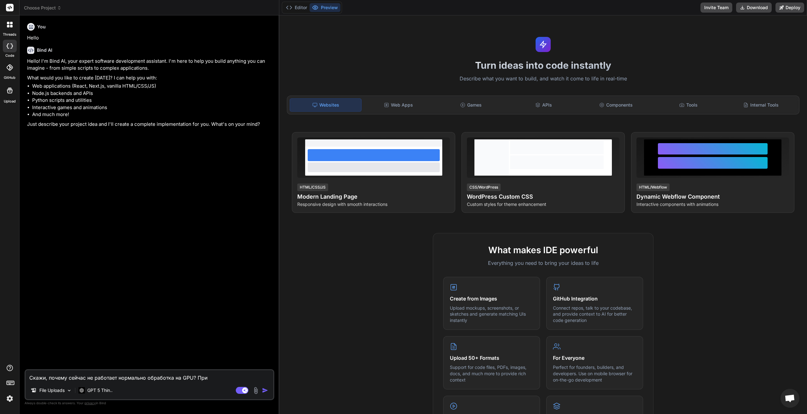
type textarea "Скажи, почему сейчас не работает нормально обработка на GPU? При"
type textarea "x"
type textarea "Скажи, почему сейчас не работает нормально обработка на GPU? При р"
type textarea "x"
type textarea "Скажи, почему сейчас не работает нормально обработка на GPU? При ра"
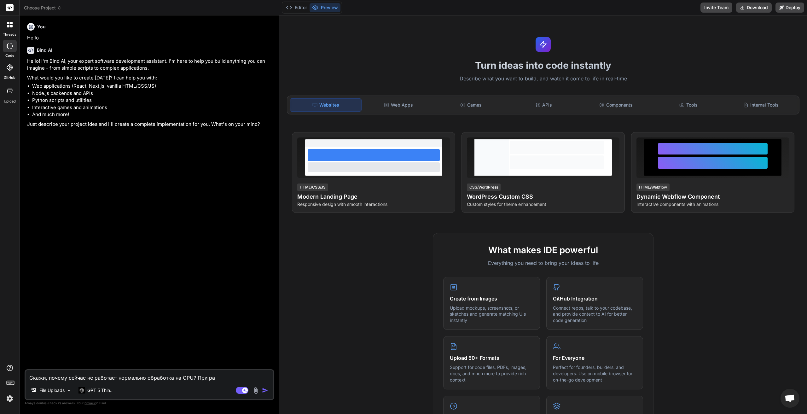
type textarea "x"
type textarea "Скажи, почему сейчас не работает нормально обработка на GPU? При раб"
type textarea "x"
type textarea "Скажи, почему сейчас не работает нормально обработка на GPU? При рабо"
type textarea "x"
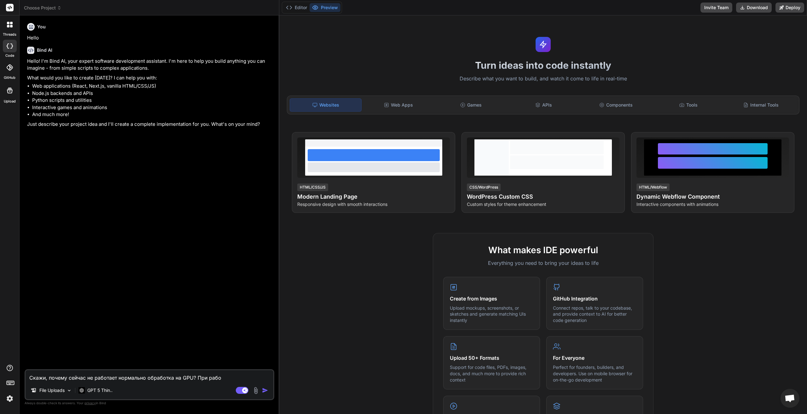
type textarea "Скажи, почему сейчас не работает нормально обработка на GPU? При работ"
type textarea "x"
type textarea "Скажи, почему сейчас не работает нормально обработка на GPU? При работе"
type textarea "x"
type textarea "Скажи, почему сейчас не работает нормально обработка на GPU? При работе"
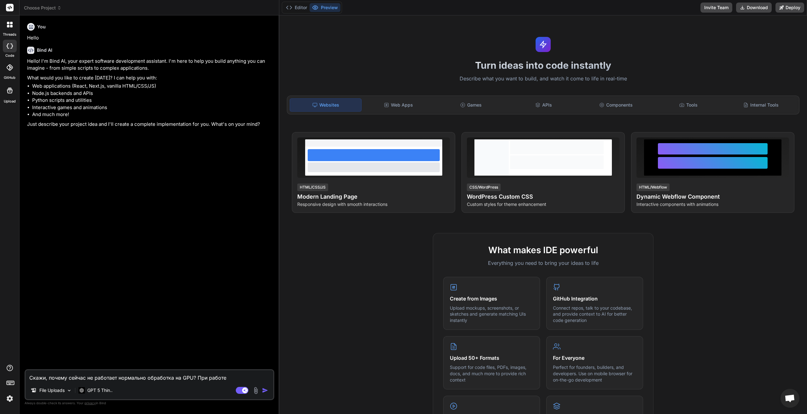
type textarea "x"
type textarea "Скажи, почему сейчас не работает нормально обработка на GPU? При работе с"
type textarea "x"
type textarea "Скажи, почему сейчас не работает нормально обработка на GPU? При работе с"
type textarea "x"
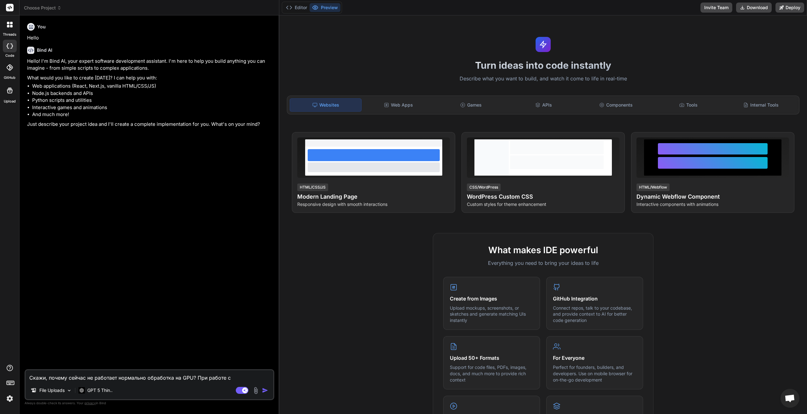
type textarea "Скажи, почему сейчас не работает нормально обработка на GPU? При работе с ф"
type textarea "x"
type textarea "Скажи, почему сейчас не работает нормально обработка на GPU? При работе с фа"
type textarea "x"
type textarea "Скажи, почему сейчас не работает нормально обработка на GPU? При работе с фай"
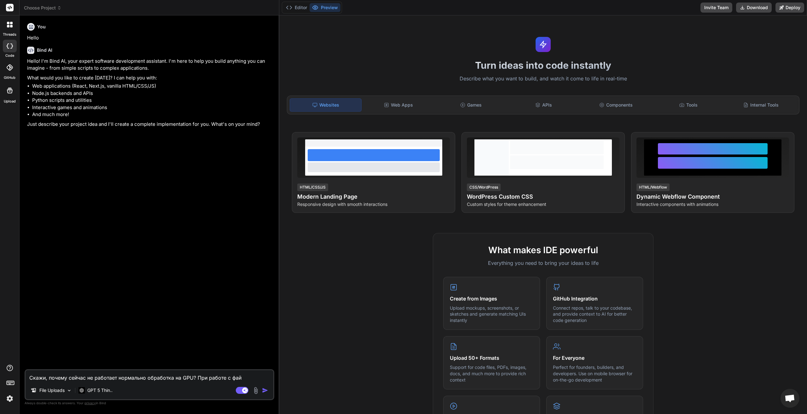
type textarea "x"
type textarea "Скажи, почему сейчас не работает нормально обработка на GPU? При работе с файл"
type textarea "x"
type textarea "Скажи, почему сейчас не работает нормально обработка на GPU? При работе с файло"
type textarea "x"
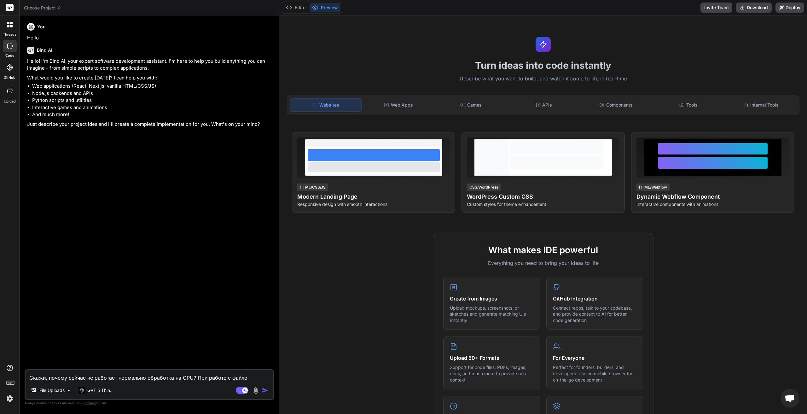
type textarea "Скажи, почему сейчас не работает нормально обработка на GPU? При работе с файл"
type textarea "x"
type textarea "Скажи, почему сейчас не работает нормально обработка на GPU? При работе с файла"
type textarea "x"
type textarea "Скажи, почему сейчас не работает нормально обработка на GPU? При работе с файлам"
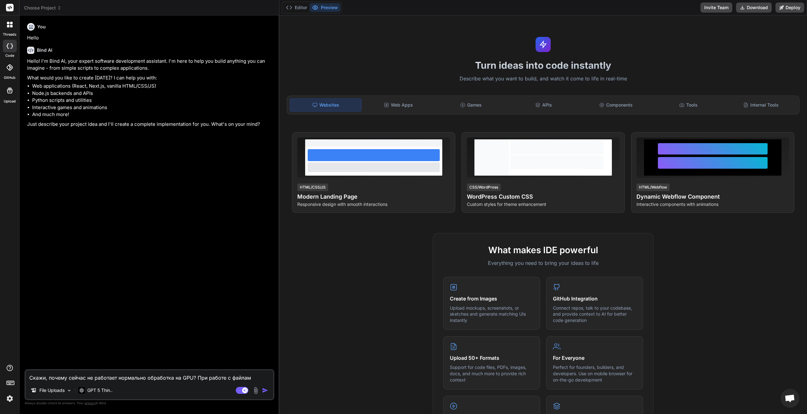
type textarea "x"
type textarea "Скажи, почему сейчас не работает нормально обработка на GPU? При работе с файла…"
type textarea "x"
type textarea "Скажи, почему сейчас не работает нормально обработка на GPU? При работе с файла…"
type textarea "x"
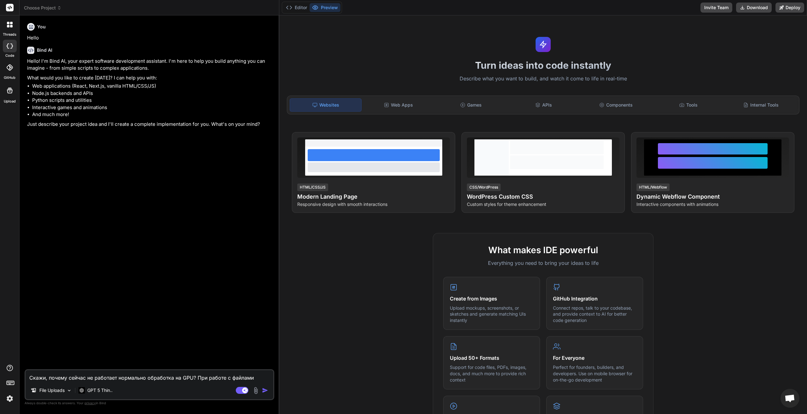
type textarea "Скажи, почему сейчас не работает нормально обработка на GPU? При работе с файла…"
type textarea "x"
type textarea "Скажи, почему сейчас не работает нормально обработка на GPU? При работе с файла…"
type textarea "x"
type textarea "Скажи, почему сейчас не работает нормально обработка на GPU? При работе с файла…"
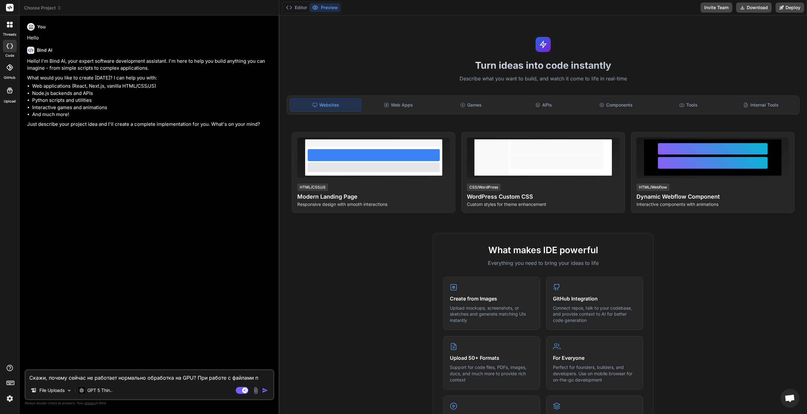
type textarea "x"
type textarea "Скажи, почему сейчас не работает нормально обработка на GPU? При работе с файла…"
type textarea "x"
type textarea "Скажи, почему сейчас не работает нормально обработка на GPU? При работе с файла…"
type textarea "x"
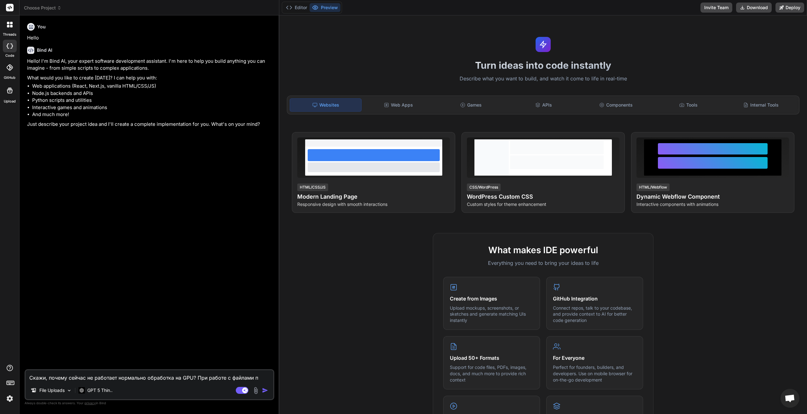
type textarea "Скажи, почему сейчас не работает нормально обработка на GPU? При работе с файла…"
type textarea "x"
type textarea "Скажи, почему сейчас не работает нормально обработка на GPU? При работе с файла…"
type textarea "x"
type textarea "Скажи, почему сейчас не работает нормально обработка на GPU? При работе с файла…"
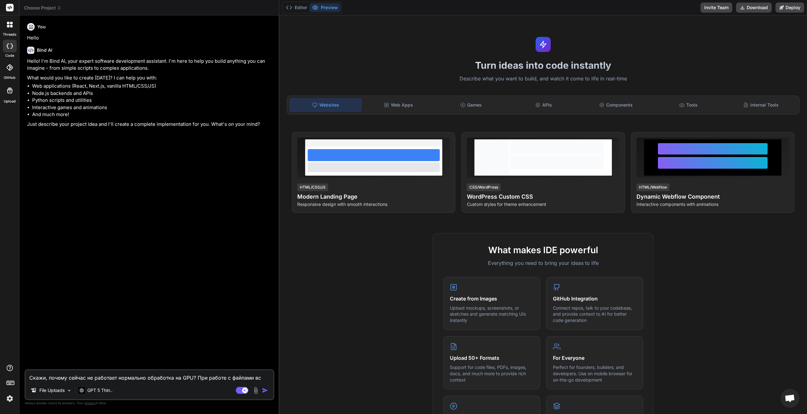
type textarea "x"
type textarea "Скажи, почему сейчас не работает нормально обработка на GPU? При работе с файла…"
type textarea "x"
type textarea "Скажи, почему сейчас не работает нормально обработка на GPU? При работе с файла…"
type textarea "x"
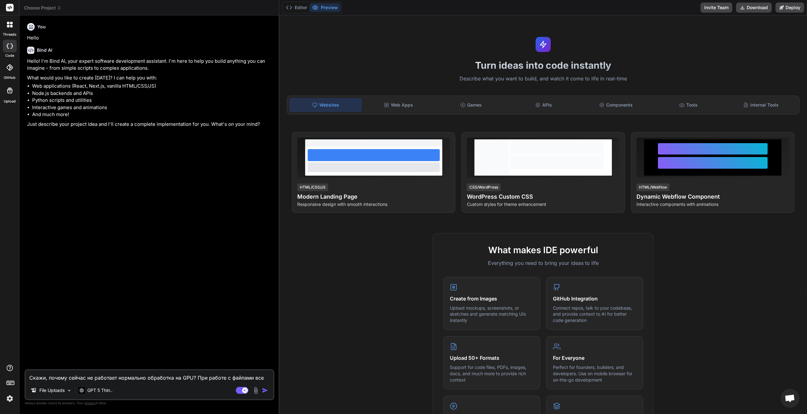
type textarea "Скажи, почему сейчас не работает нормально обработка на GPU? При работе с файла…"
type textarea "x"
type textarea "Скажи, почему сейчас не работает нормально обработка на GPU? При работе с файла…"
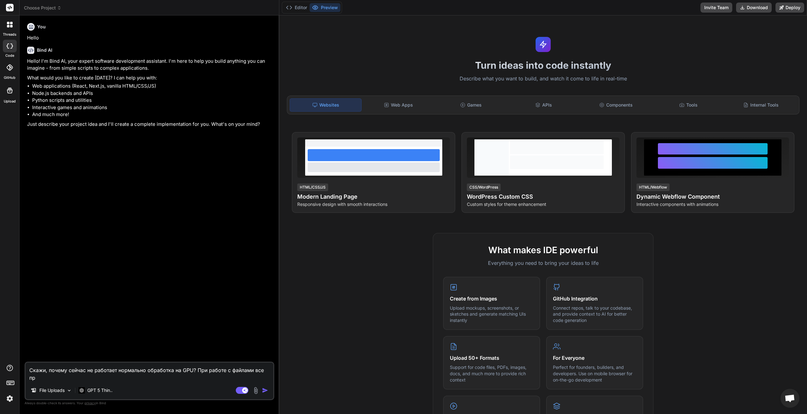
type textarea "x"
type textarea "Скажи, почему сейчас не работает нормально обработка на GPU? При работе с файла…"
type textarea "x"
type textarea "Скажи, почему сейчас не работает нормально обработка на GPU? При работе с файла…"
type textarea "x"
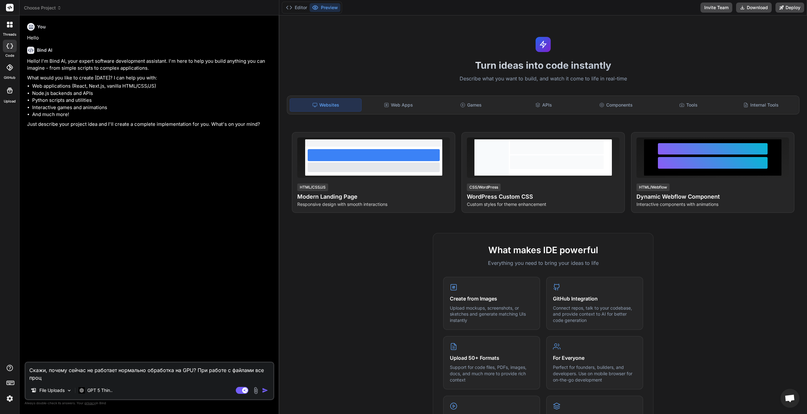
type textarea "Скажи, почему сейчас не работает нормально обработка на GPU? При работе с файла…"
type textarea "x"
type textarea "Скажи, почему сейчас не работает нормально обработка на GPU? При работе с файла…"
click at [14, 95] on div at bounding box center [9, 90] width 15 height 15
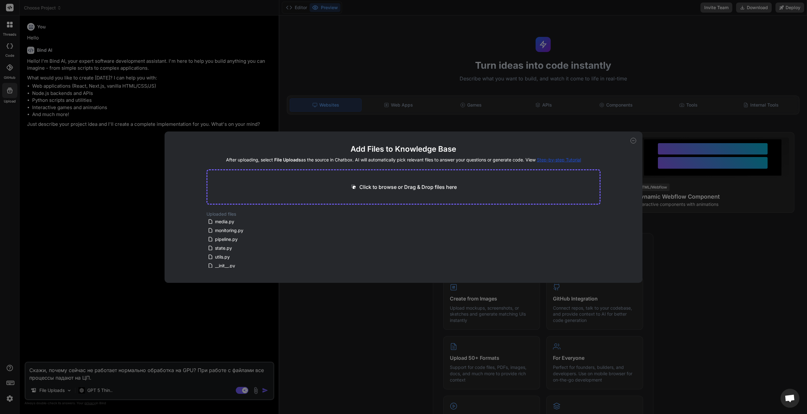
click at [328, 186] on div "Click to browse or Drag & Drop files here" at bounding box center [403, 186] width 394 height 35
click at [388, 190] on p "Click to browse or Drag & Drop files here" at bounding box center [407, 187] width 97 height 8
click at [593, 258] on button "Finish" at bounding box center [589, 257] width 22 height 13
click at [631, 141] on icon at bounding box center [633, 141] width 6 height 6
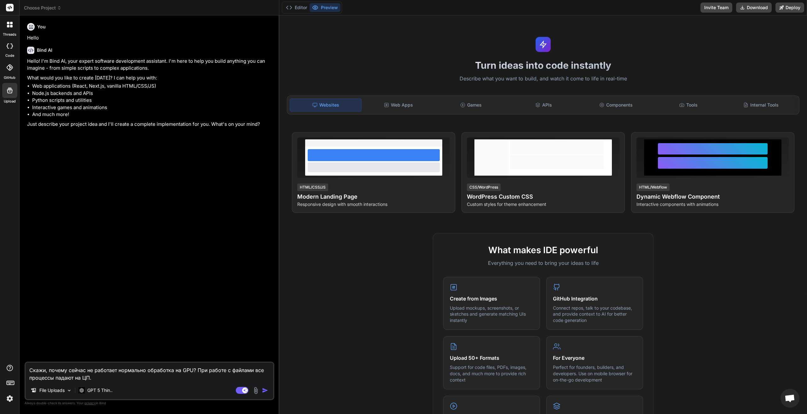
click at [183, 380] on textarea "Скажи, почему сейчас не работает нормально обработка на GPU? При работе с файла…" at bounding box center [150, 372] width 248 height 19
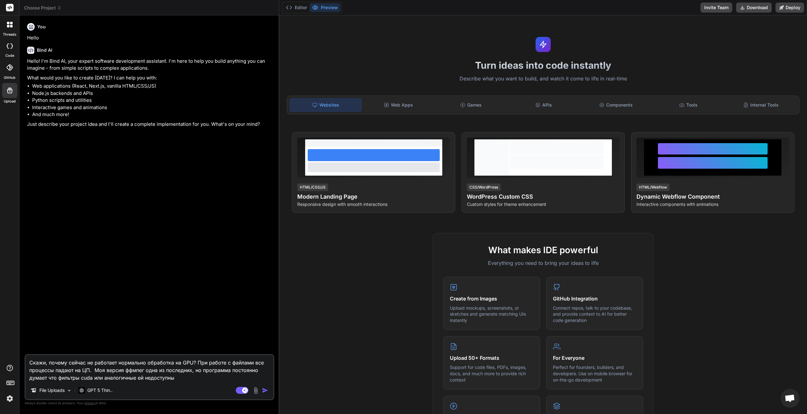
click at [262, 391] on img "button" at bounding box center [265, 390] width 6 height 6
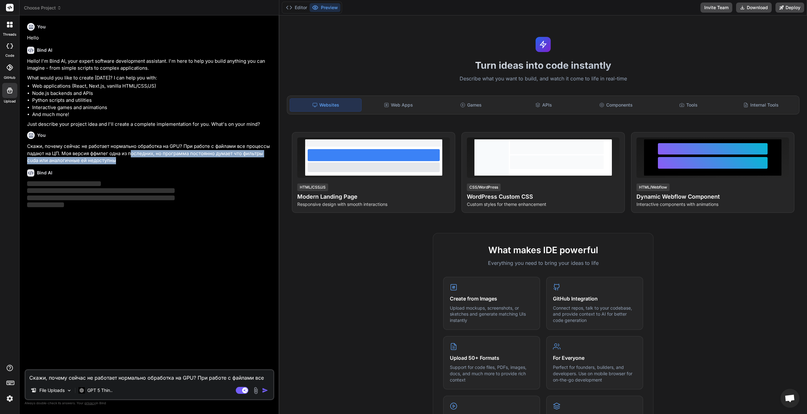
drag, startPoint x: 133, startPoint y: 151, endPoint x: 146, endPoint y: 157, distance: 14.1
click at [146, 157] on p "Скажи, почему сейчас не работает нормально обработка на GPU? При работе с файла…" at bounding box center [150, 153] width 246 height 21
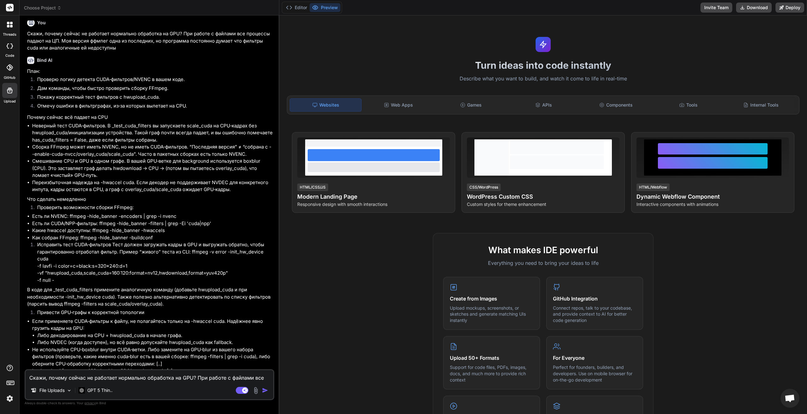
scroll to position [107, 0]
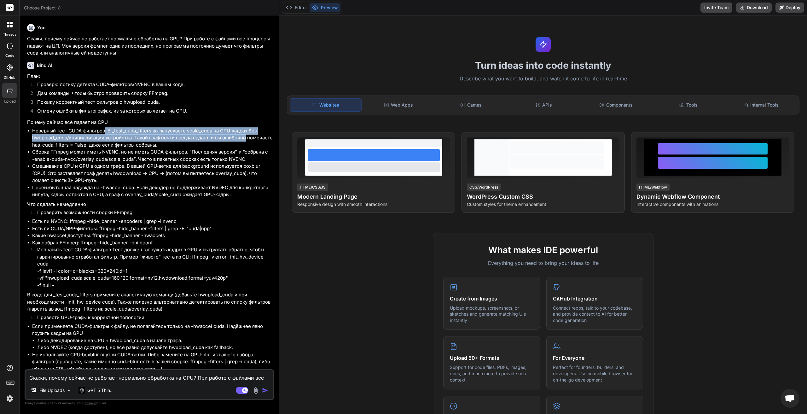
drag, startPoint x: 123, startPoint y: 132, endPoint x: 253, endPoint y: 138, distance: 129.7
click at [253, 138] on li "Неверный тест CUDA‑фильтров. В _test_cuda_filters вы запускаете scale_cuda на C…" at bounding box center [152, 137] width 241 height 21
drag, startPoint x: 253, startPoint y: 138, endPoint x: 126, endPoint y: 134, distance: 126.8
click at [126, 134] on li "Неверный тест CUDA‑фильтров. В _test_cuda_filters вы запускаете scale_cuda на C…" at bounding box center [152, 137] width 241 height 21
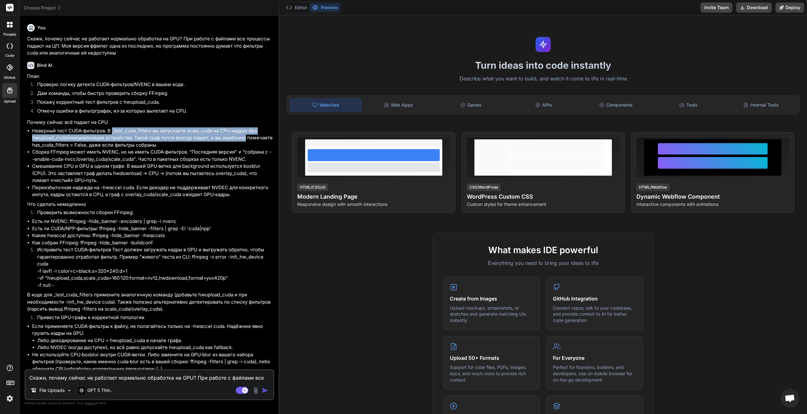
click at [125, 135] on li "Неверный тест CUDA‑фильтров. В _test_cuda_filters вы запускаете scale_cuda на C…" at bounding box center [152, 137] width 241 height 21
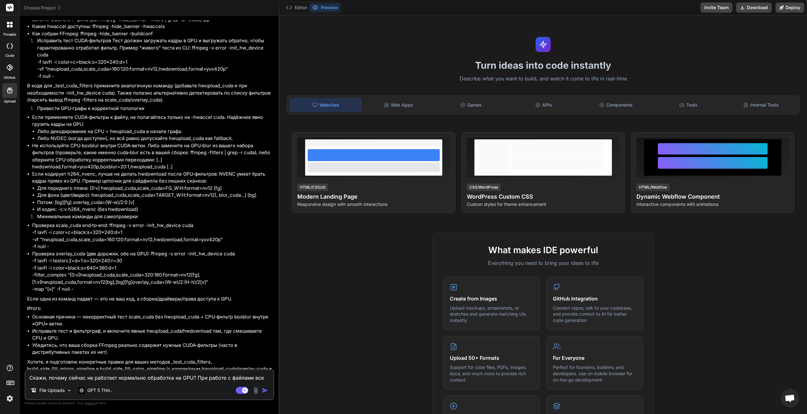
scroll to position [328, 0]
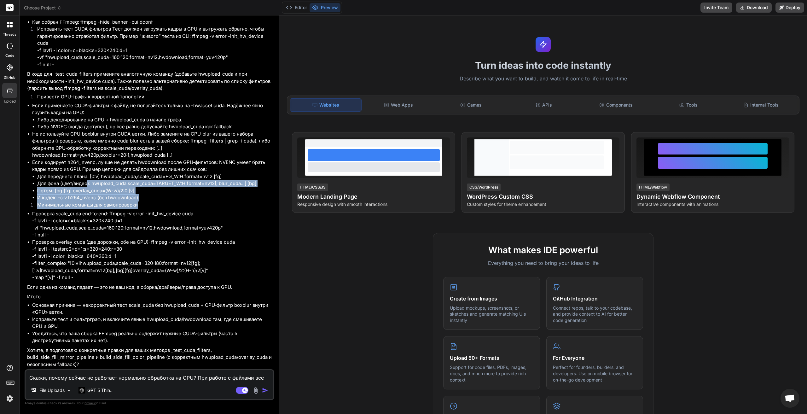
drag, startPoint x: 87, startPoint y: 183, endPoint x: 218, endPoint y: 207, distance: 133.3
click at [218, 207] on div "План: Проверю логику детекта CUDA‑фильтров/NVENC в вашем коде. Дам команды, что…" at bounding box center [150, 110] width 246 height 516
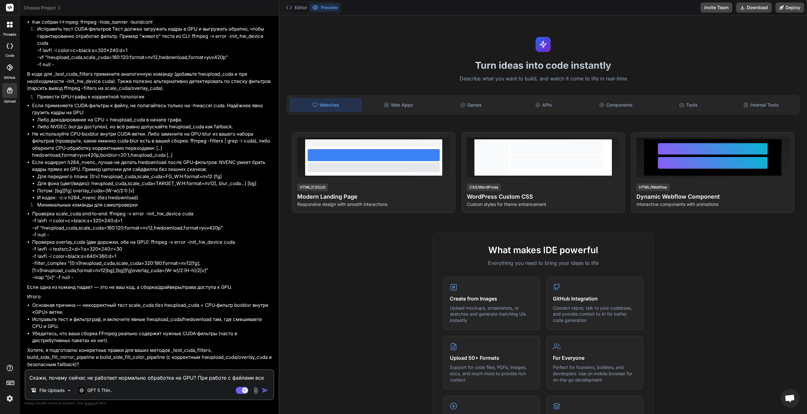
click at [96, 216] on li "Проверка scale_cuda end‑to‑end: ffmpeg -v error -init_hw_device cuda -f lavfi -…" at bounding box center [152, 224] width 241 height 28
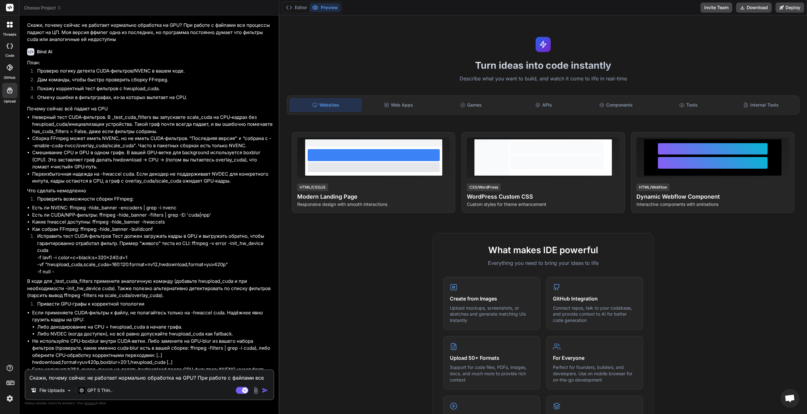
scroll to position [107, 0]
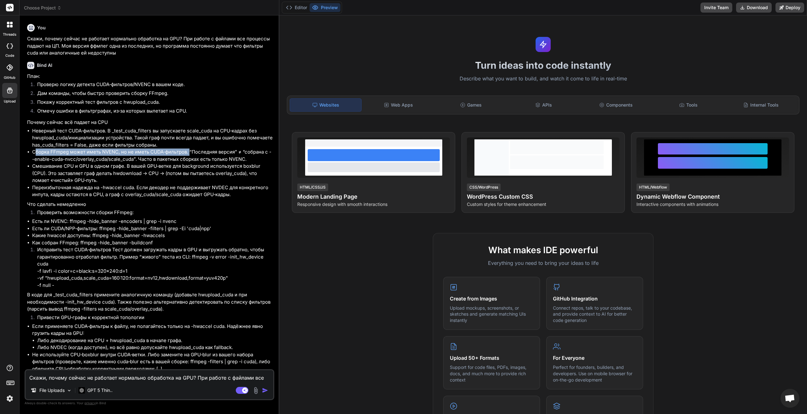
drag, startPoint x: 37, startPoint y: 151, endPoint x: 191, endPoint y: 154, distance: 154.2
click at [191, 154] on li "Сборка FFmpeg может иметь NVENC, но не иметь CUDA‑фильтров. “Последняя версия” …" at bounding box center [152, 155] width 241 height 14
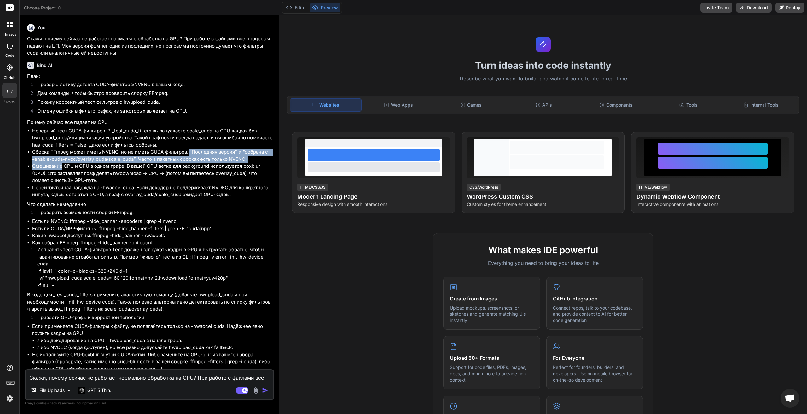
drag, startPoint x: 191, startPoint y: 154, endPoint x: 61, endPoint y: 167, distance: 130.9
click at [61, 167] on ul "Неверный тест CUDA‑фильтров. В _test_cuda_filters вы запускаете scale_cuda на C…" at bounding box center [150, 162] width 246 height 71
click at [61, 167] on li "Смешивание CPU и GPU в одном графе. В вашей GPU‑ветке для background использует…" at bounding box center [152, 173] width 241 height 21
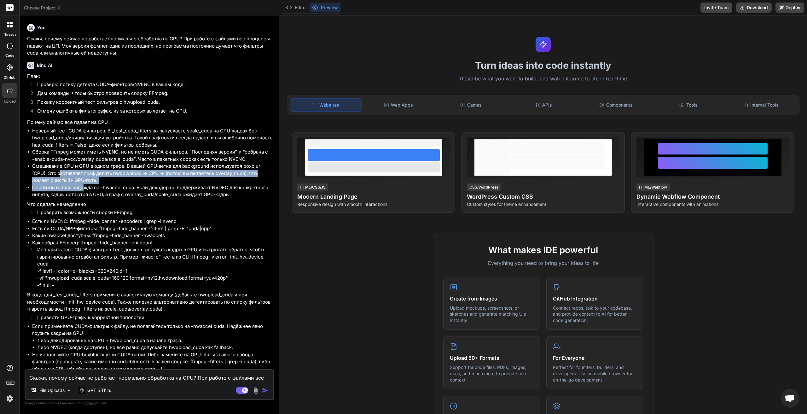
drag, startPoint x: 60, startPoint y: 176, endPoint x: 90, endPoint y: 192, distance: 34.8
click at [85, 190] on ul "Неверный тест CUDA‑фильтров. В _test_cuda_filters вы запускаете scale_cuda на C…" at bounding box center [150, 162] width 246 height 71
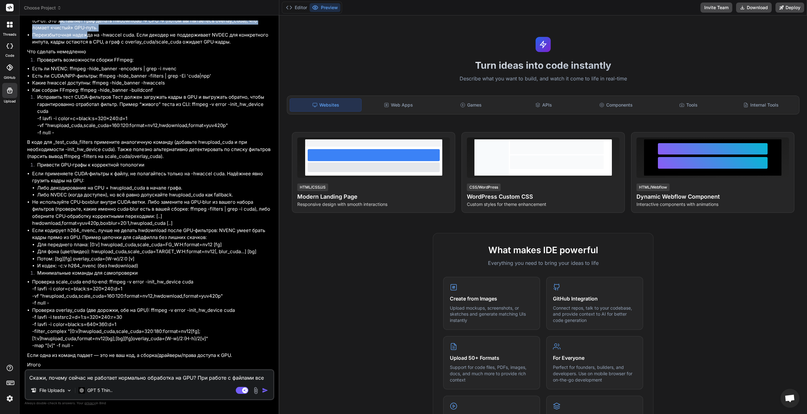
scroll to position [297, 0]
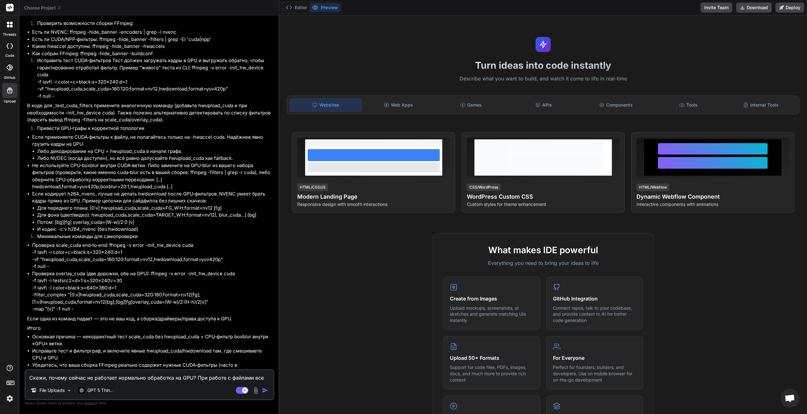
click at [121, 380] on textarea "Скажи, почему сейчас не работает нормально обработка на GPU? При работе с файла…" at bounding box center [150, 375] width 248 height 11
click at [104, 367] on li "Убедитесь, что ваша сборка FFmpeg реально содержит нужные CUDA‑фильтры (часто в…" at bounding box center [152, 369] width 241 height 14
copy li "FFmpeg"
click at [122, 378] on textarea "Какой конкретно из последних" at bounding box center [150, 375] width 248 height 11
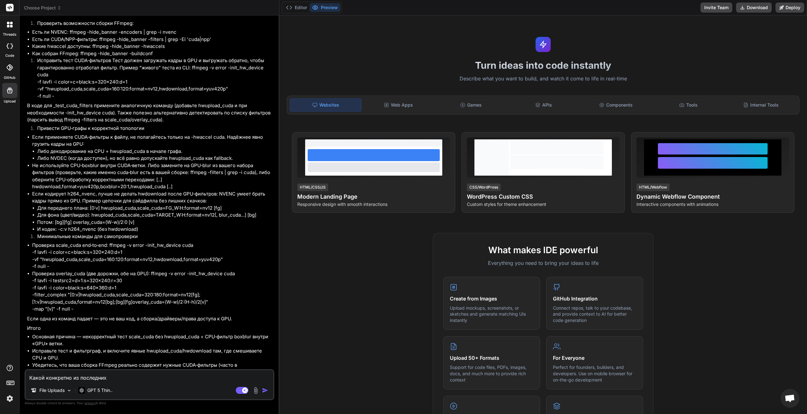
paste textarea "FFmpeg"
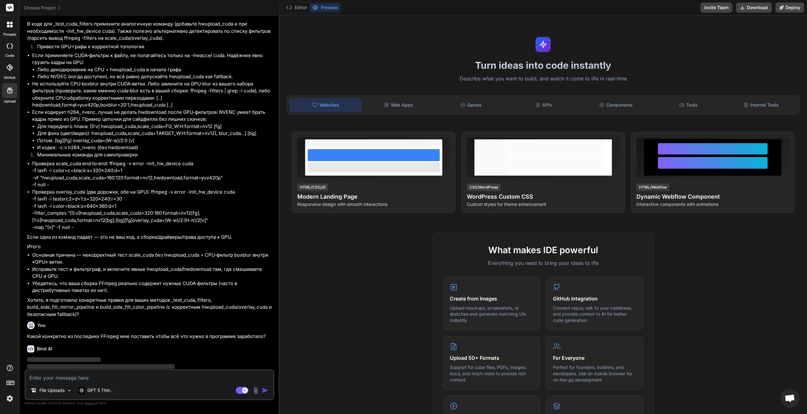
scroll to position [394, 0]
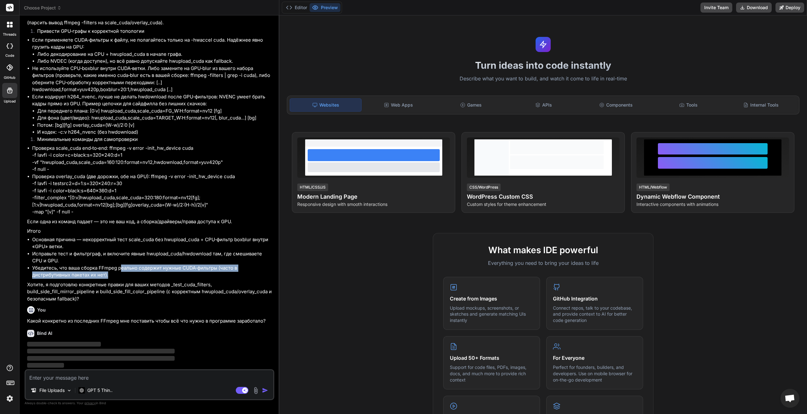
drag, startPoint x: 120, startPoint y: 270, endPoint x: 146, endPoint y: 275, distance: 26.2
click at [146, 275] on li "Убедитесь, что ваша сборка FFmpeg реально содержит нужные CUDA‑фильтры (часто в…" at bounding box center [152, 271] width 241 height 14
drag, startPoint x: 143, startPoint y: 275, endPoint x: 113, endPoint y: 270, distance: 30.1
click at [113, 270] on li "Убедитесь, что ваша сборка FFmpeg реально содержит нужные CUDA‑фильтры (часто в…" at bounding box center [152, 271] width 241 height 14
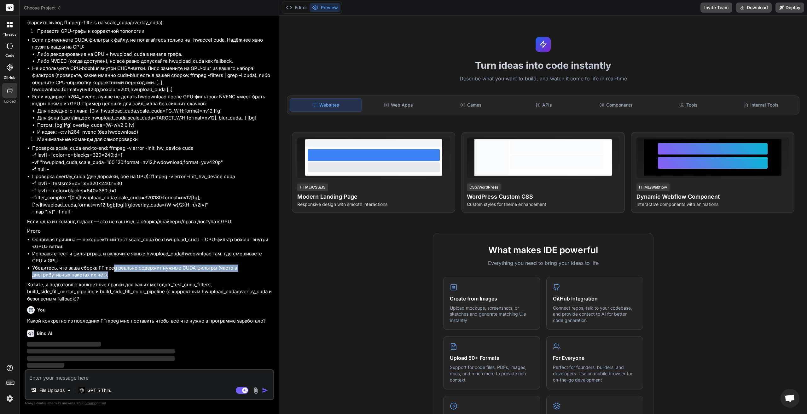
click at [113, 270] on li "Убедитесь, что ваша сборка FFmpeg реально содержит нужные CUDA‑фильтры (часто в…" at bounding box center [152, 271] width 241 height 14
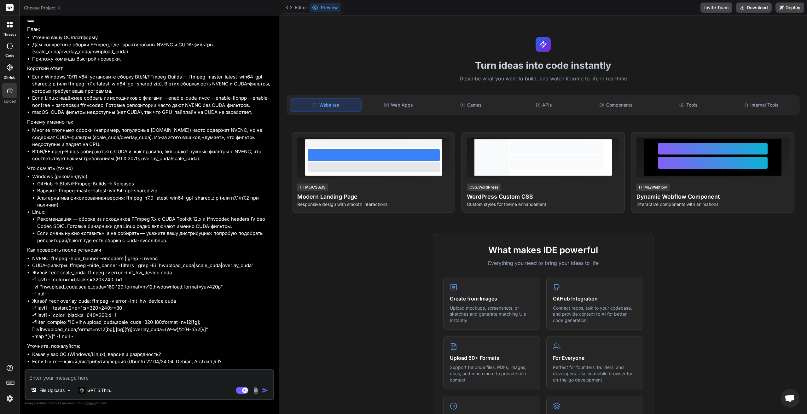
scroll to position [722, 0]
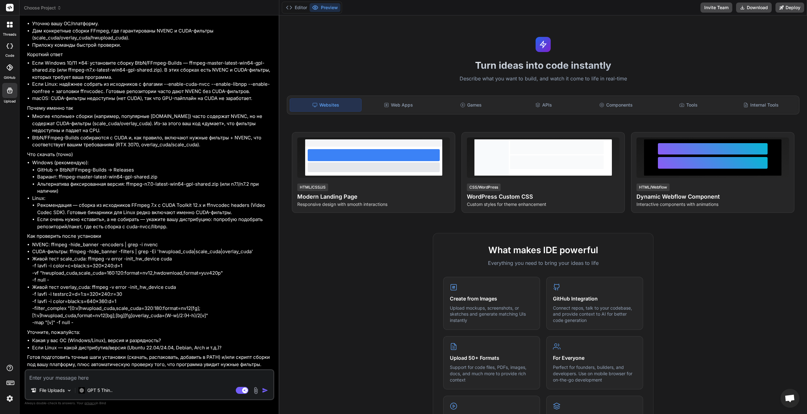
drag, startPoint x: 145, startPoint y: 254, endPoint x: 140, endPoint y: 323, distance: 69.5
click at [68, 375] on textarea at bounding box center [150, 375] width 248 height 11
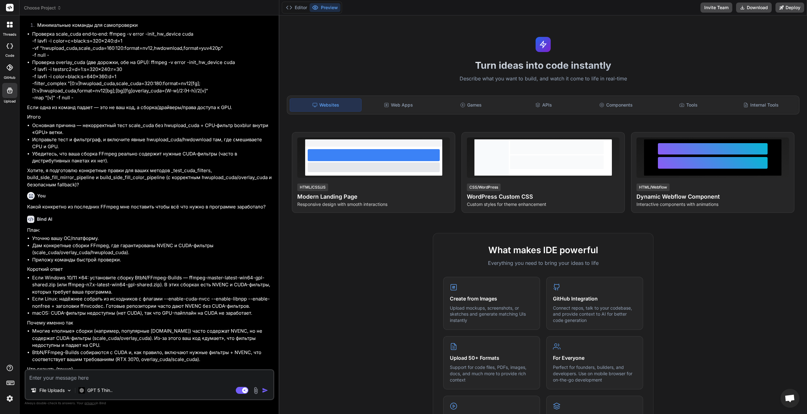
scroll to position [502, 0]
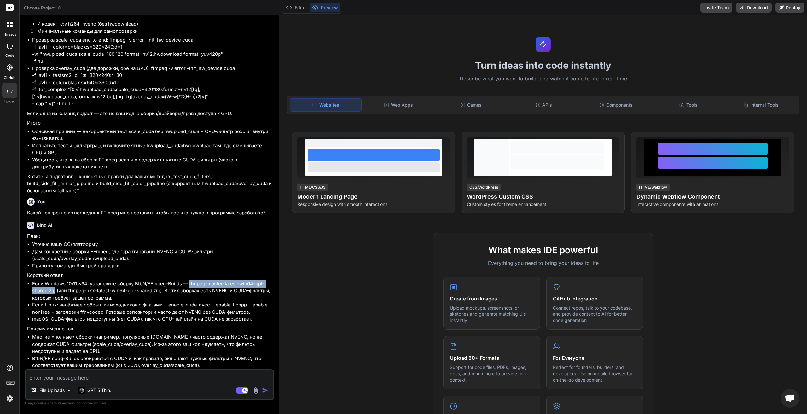
drag, startPoint x: 190, startPoint y: 281, endPoint x: 55, endPoint y: 292, distance: 135.6
click at [55, 292] on li "Если Windows 10/11 x64: установите сборку BtbN/FFmpeg-Builds — ffmpeg-master-la…" at bounding box center [152, 290] width 241 height 21
drag, startPoint x: 137, startPoint y: 284, endPoint x: 181, endPoint y: 281, distance: 43.9
click at [181, 281] on li "Если Windows 10/11 x64: установите сборку BtbN/FFmpeg-Builds — ffmpeg-master-la…" at bounding box center [152, 290] width 241 height 21
copy li "BtbN/FFmpeg-Builds"
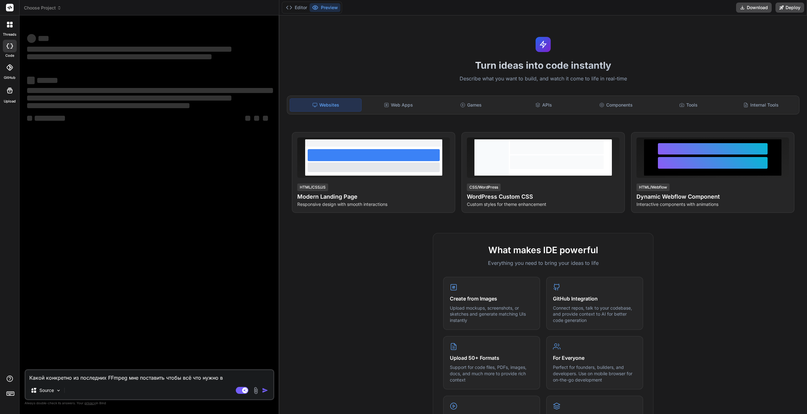
type textarea "x"
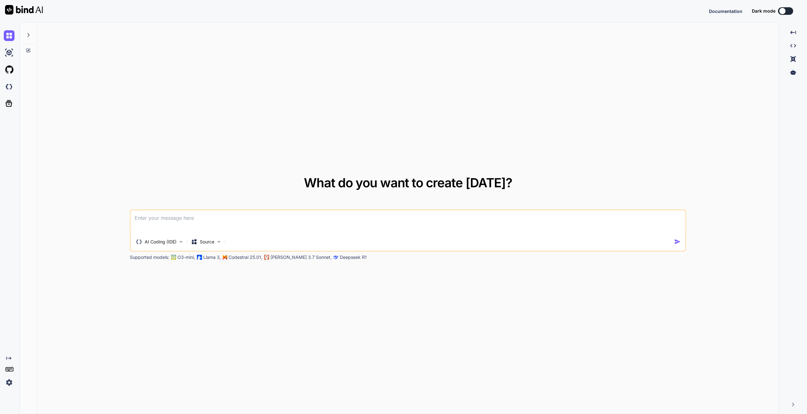
click at [8, 383] on img at bounding box center [9, 382] width 11 height 11
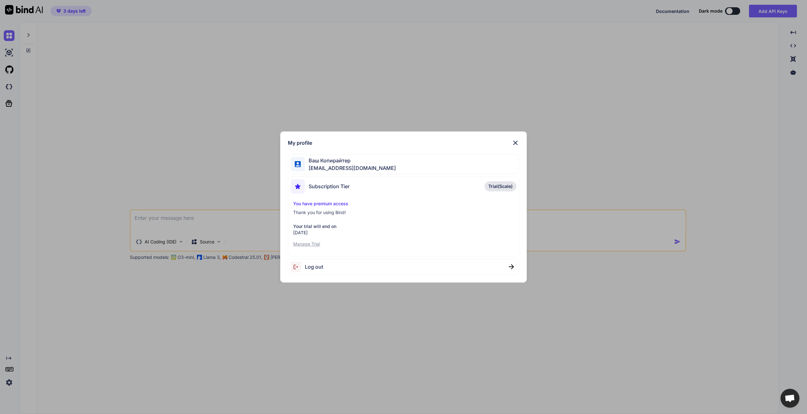
click at [306, 245] on p "Manage Trial" at bounding box center [403, 244] width 221 height 6
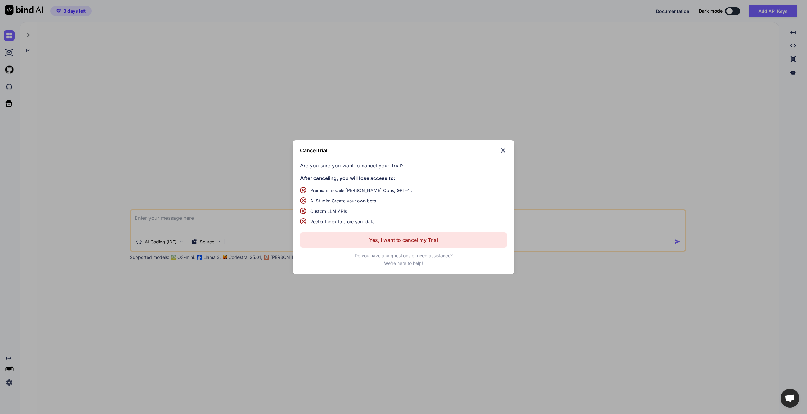
click at [400, 243] on p "Yes, I want to cancel my Trial" at bounding box center [403, 240] width 69 height 8
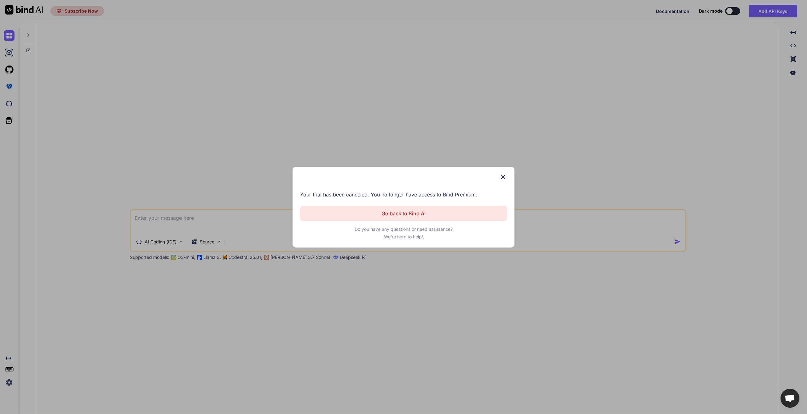
type textarea "x"
click at [504, 173] on img at bounding box center [503, 177] width 8 height 8
